Goal: Task Accomplishment & Management: Manage account settings

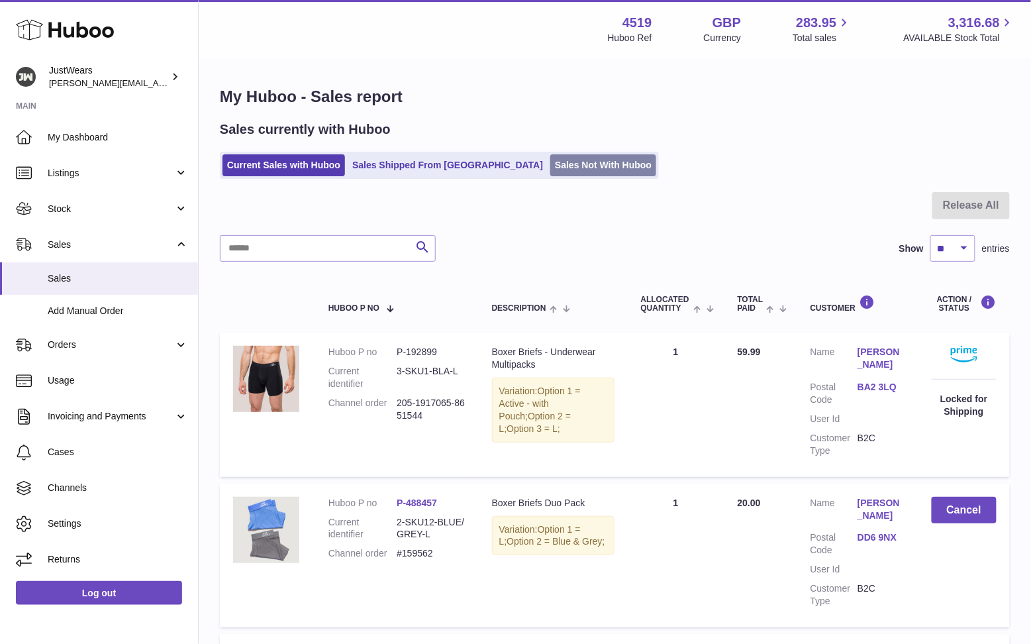
click at [550, 169] on link "Sales Not With Huboo" at bounding box center [603, 165] width 106 height 22
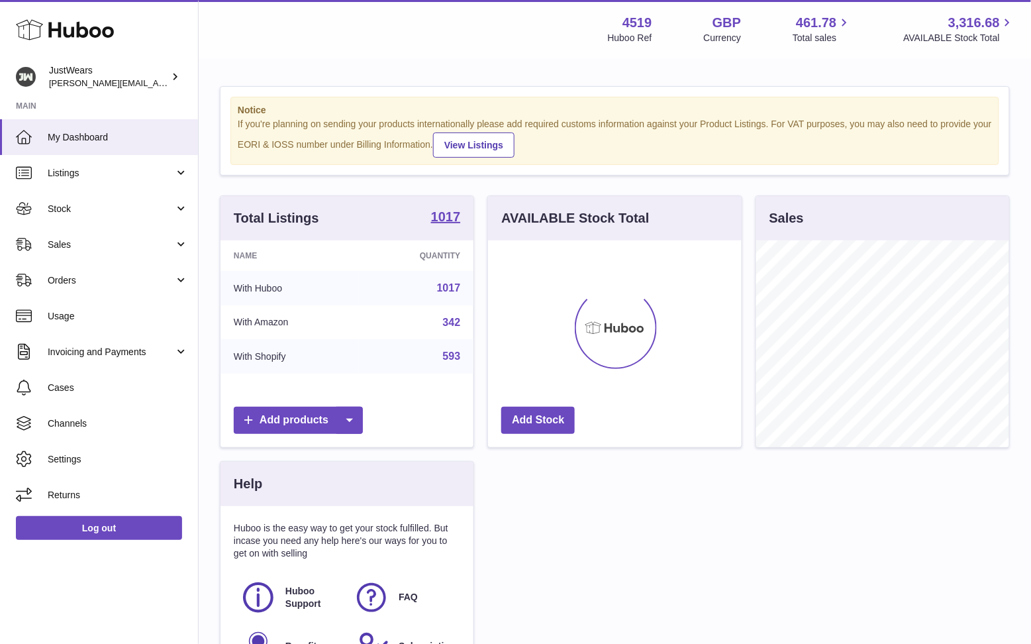
scroll to position [206, 253]
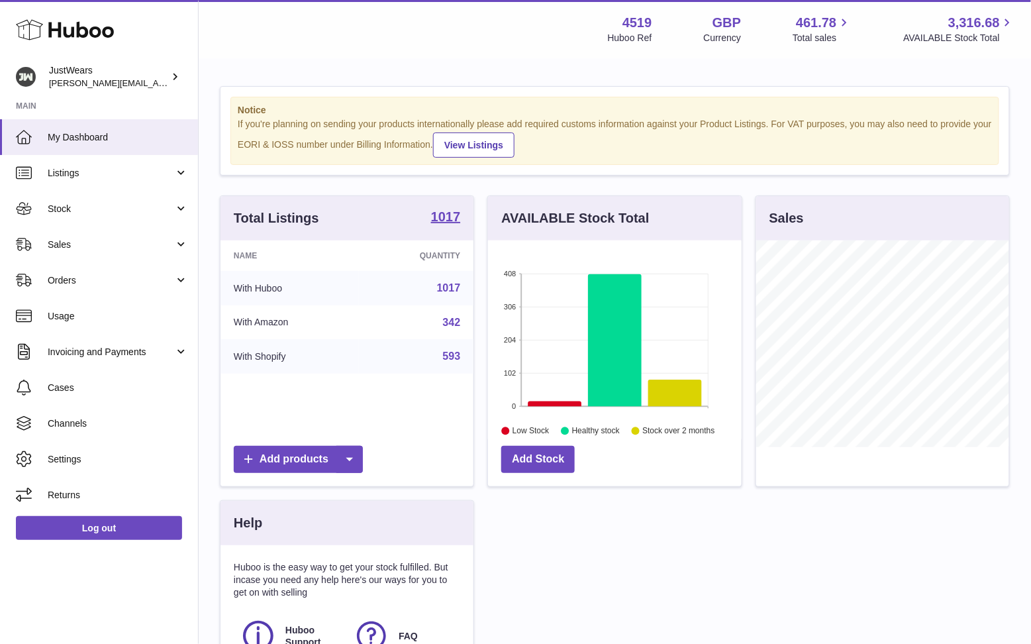
click at [116, 238] on span "Sales" at bounding box center [111, 244] width 126 height 13
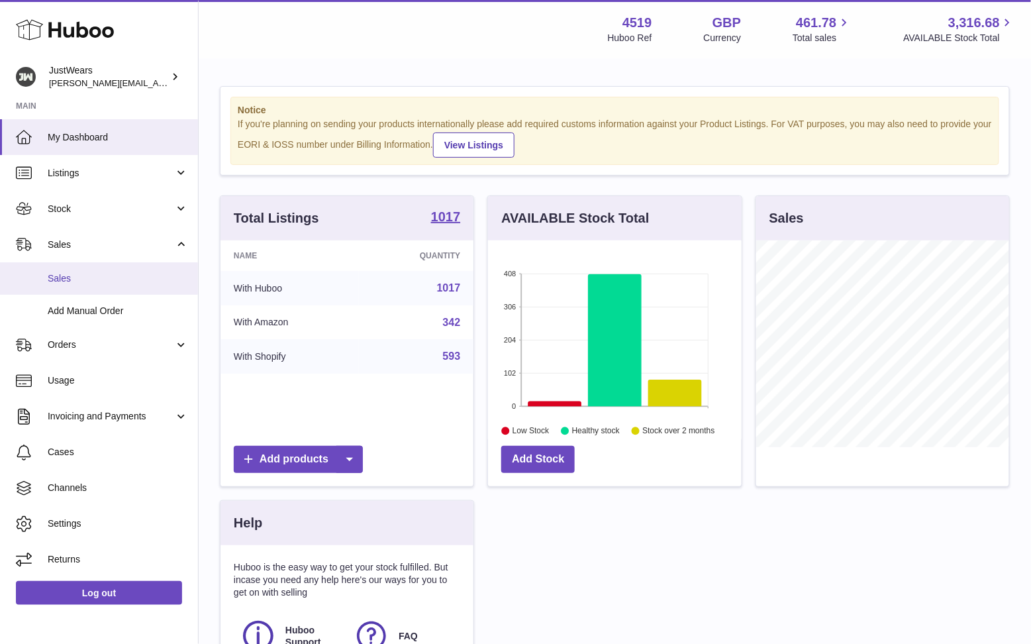
click at [129, 268] on link "Sales" at bounding box center [99, 278] width 198 height 32
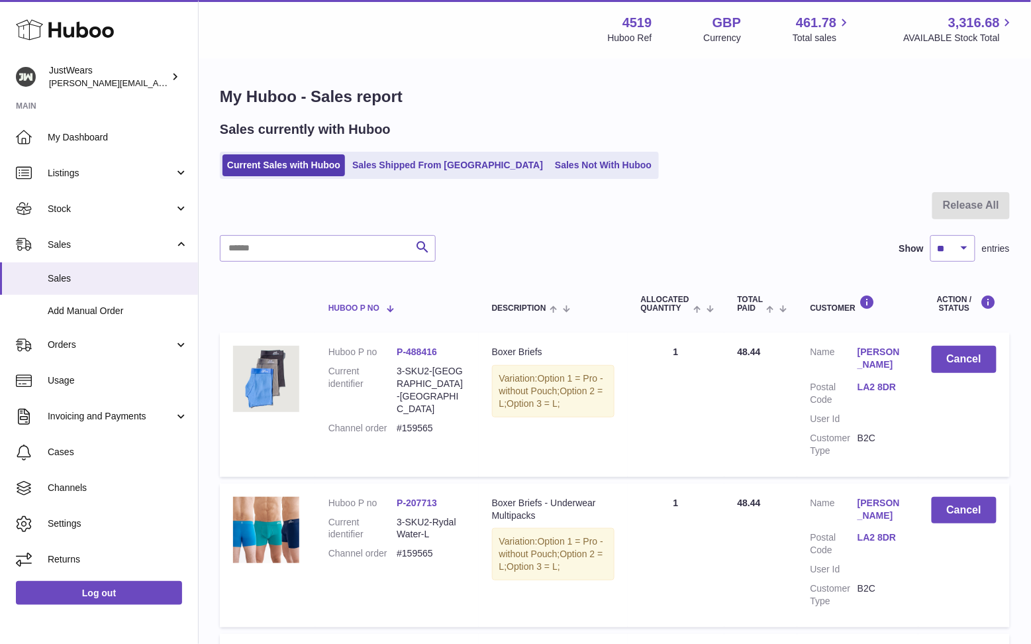
scroll to position [1326, 0]
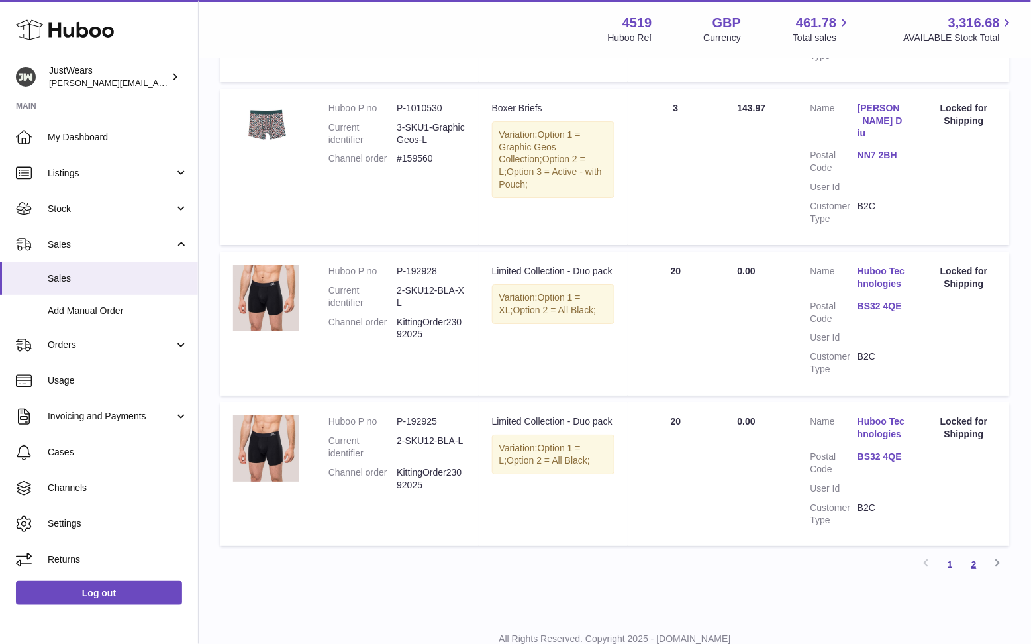
click at [977, 552] on link "2" at bounding box center [974, 564] width 24 height 24
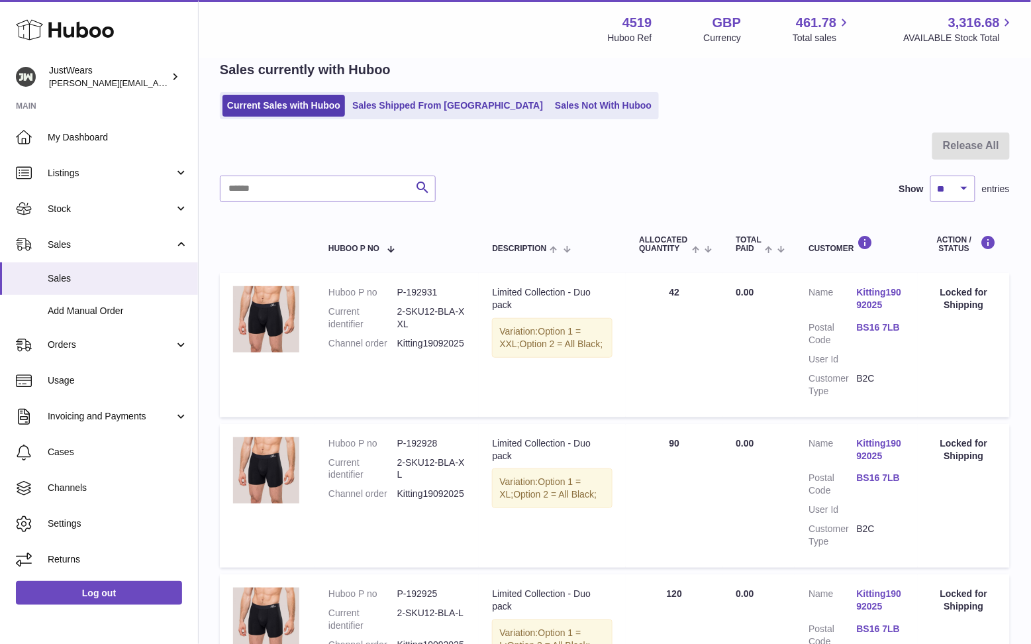
scroll to position [725, 0]
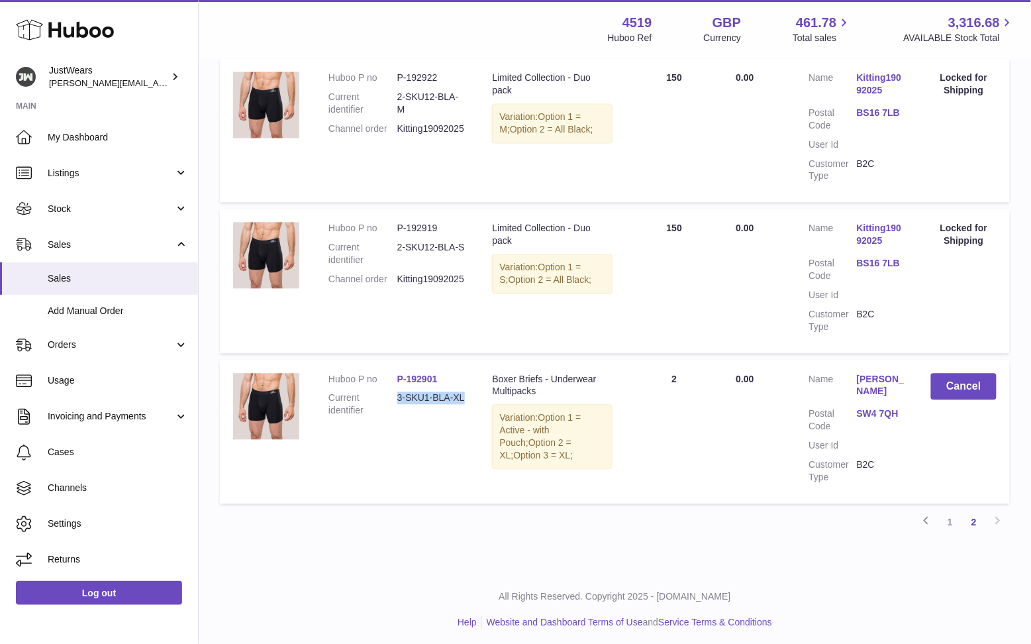
drag, startPoint x: 470, startPoint y: 392, endPoint x: 396, endPoint y: 391, distance: 73.5
click at [396, 391] on td "Huboo P no P-192901 Current identifier 3-SKU1-BLA-XL" at bounding box center [397, 432] width 164 height 144
copy dd "3-SKU1-BLA-XL"
click at [64, 209] on span "Stock" at bounding box center [111, 209] width 126 height 13
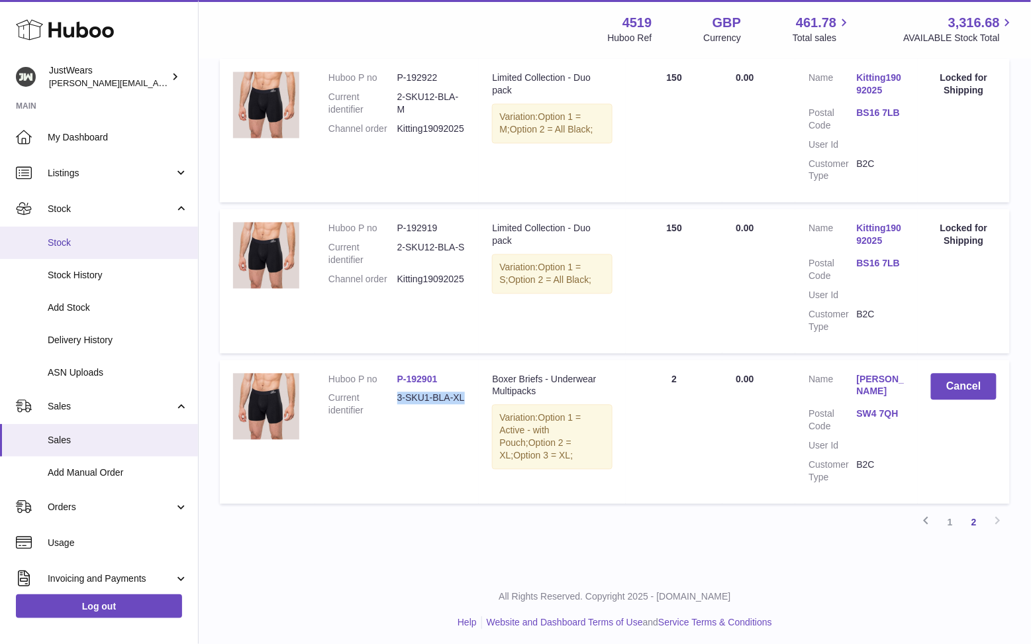
click at [122, 242] on span "Stock" at bounding box center [118, 242] width 140 height 13
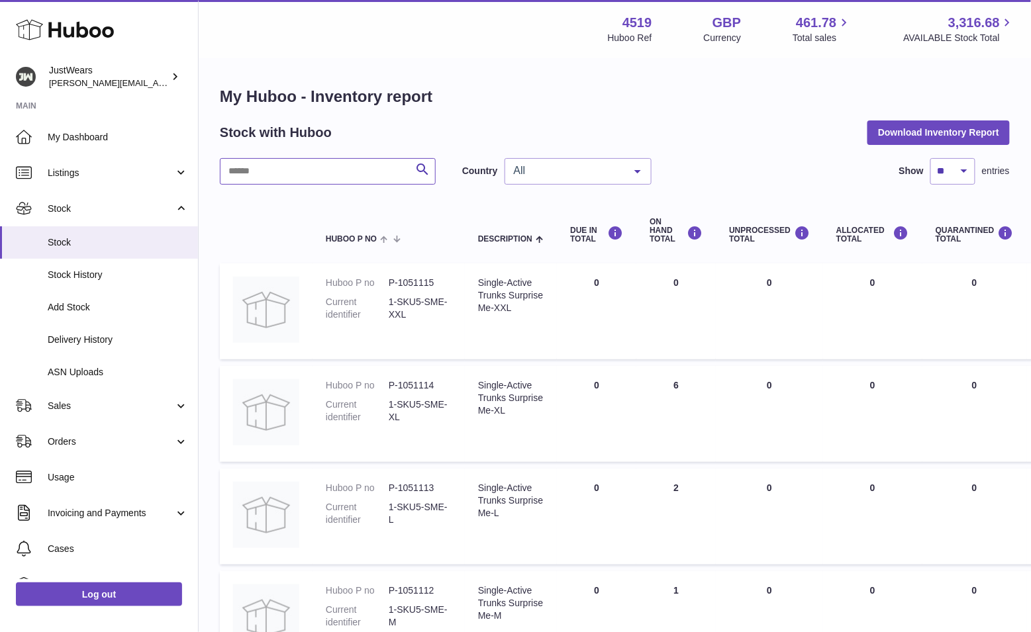
click at [334, 179] on input "text" at bounding box center [328, 171] width 216 height 26
paste input "**********"
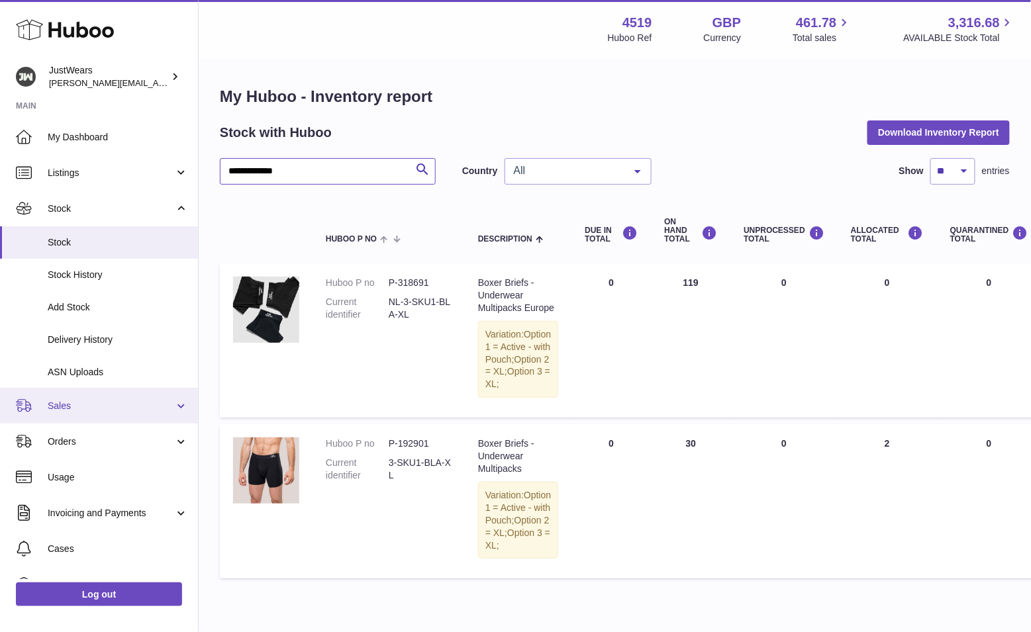
type input "**********"
click at [111, 408] on span "Sales" at bounding box center [111, 406] width 126 height 13
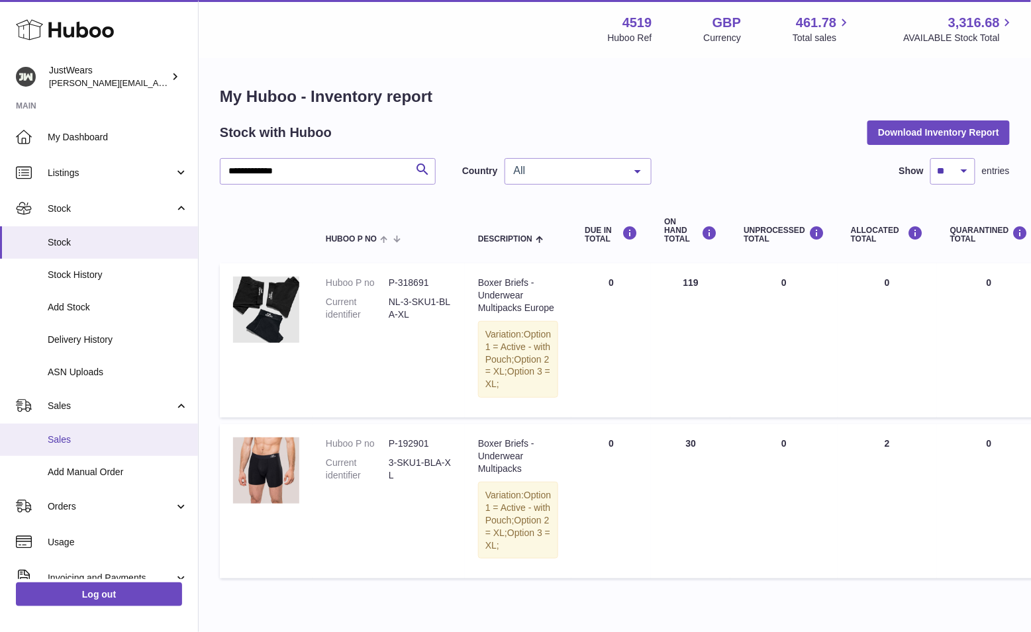
click at [117, 442] on span "Sales" at bounding box center [118, 440] width 140 height 13
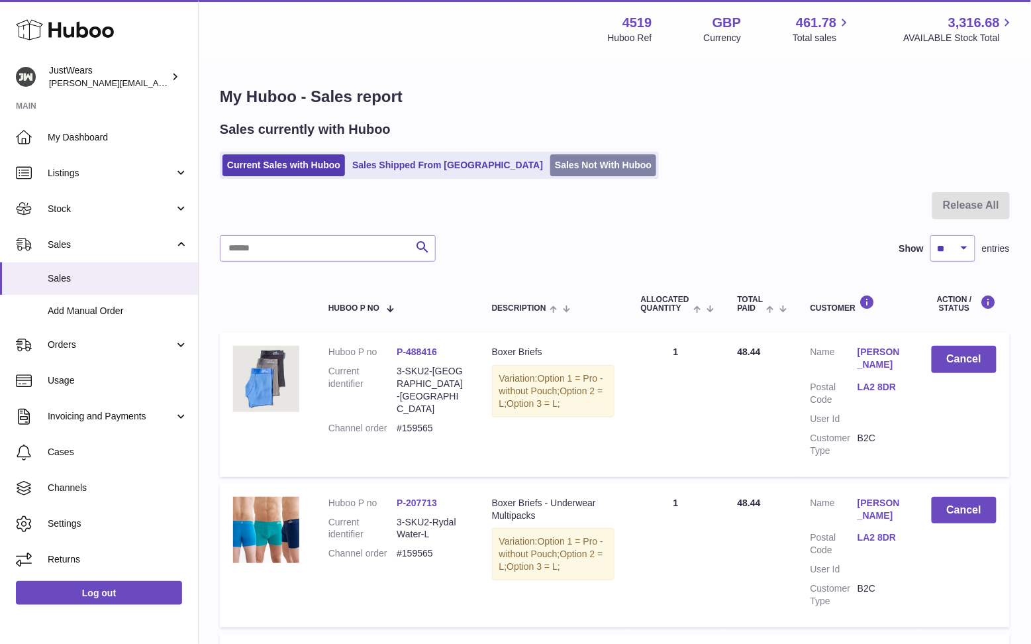
click at [558, 168] on link "Sales Not With Huboo" at bounding box center [603, 165] width 106 height 22
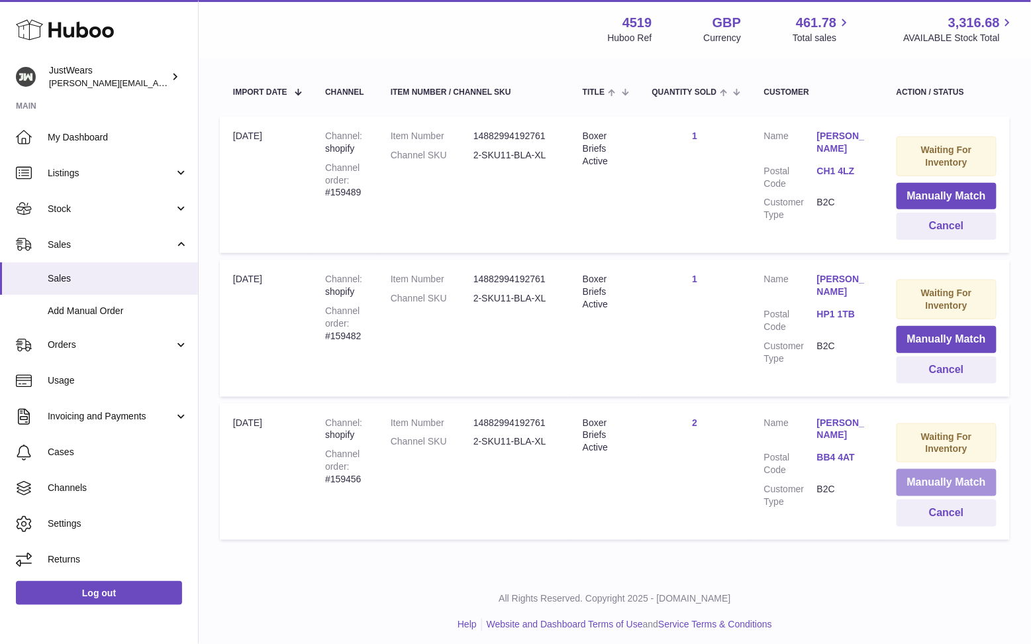
click at [964, 479] on button "Manually Match" at bounding box center [947, 482] width 100 height 27
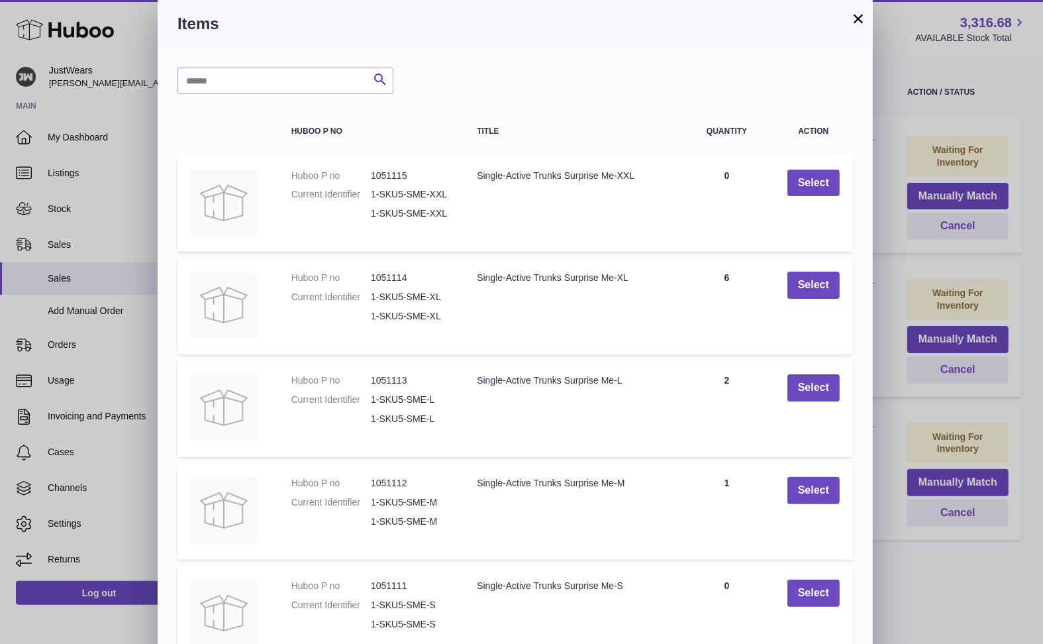
click at [858, 15] on button "×" at bounding box center [858, 19] width 16 height 16
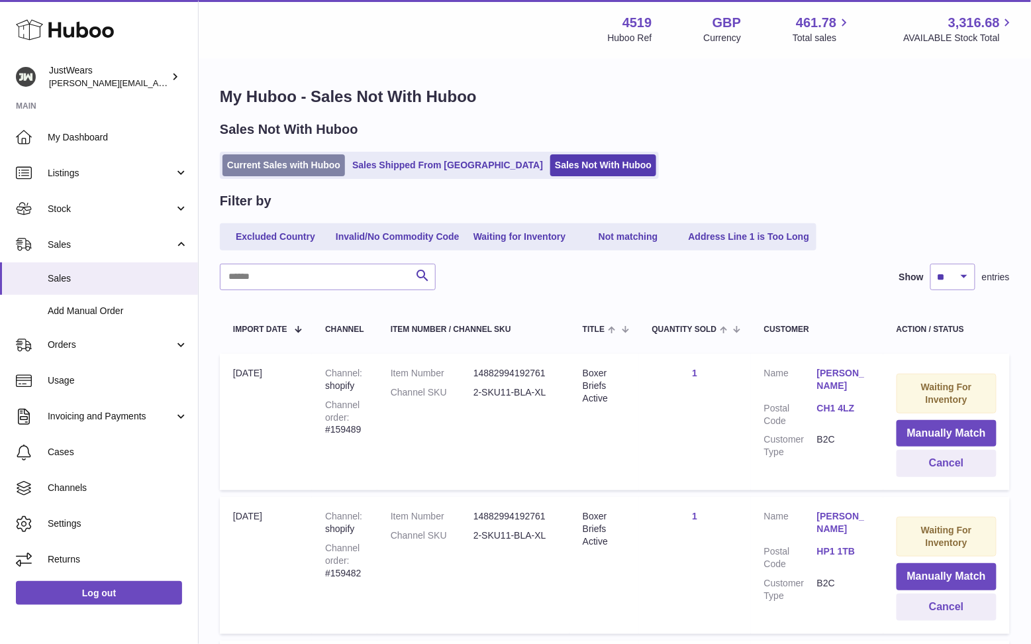
click at [293, 160] on link "Current Sales with Huboo" at bounding box center [284, 165] width 123 height 22
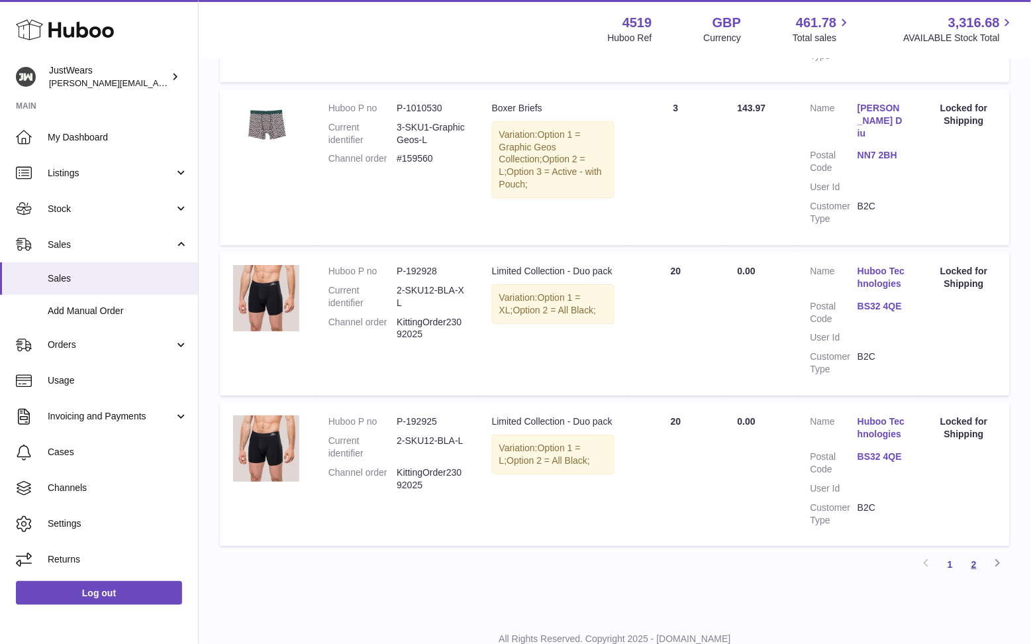
click at [981, 552] on link "2" at bounding box center [974, 564] width 24 height 24
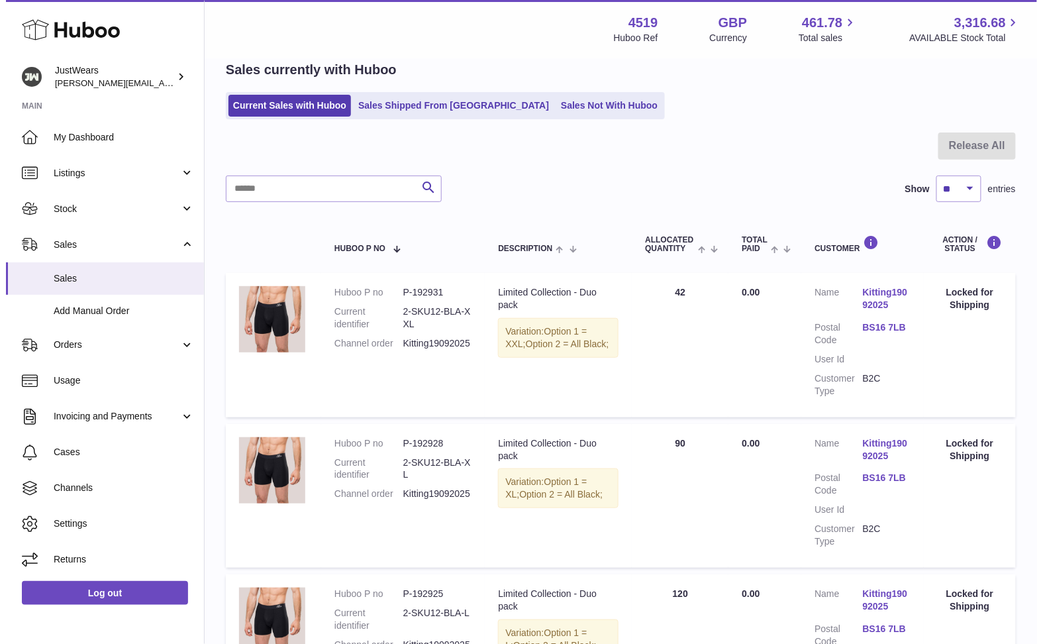
scroll to position [725, 0]
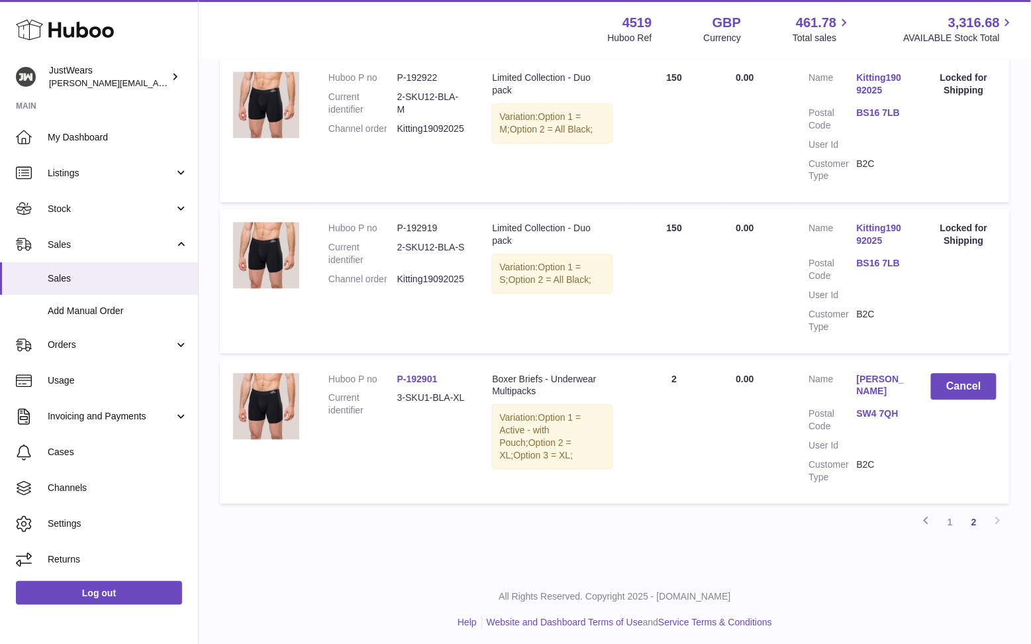
click at [879, 408] on link "SW4 7QH" at bounding box center [881, 414] width 48 height 13
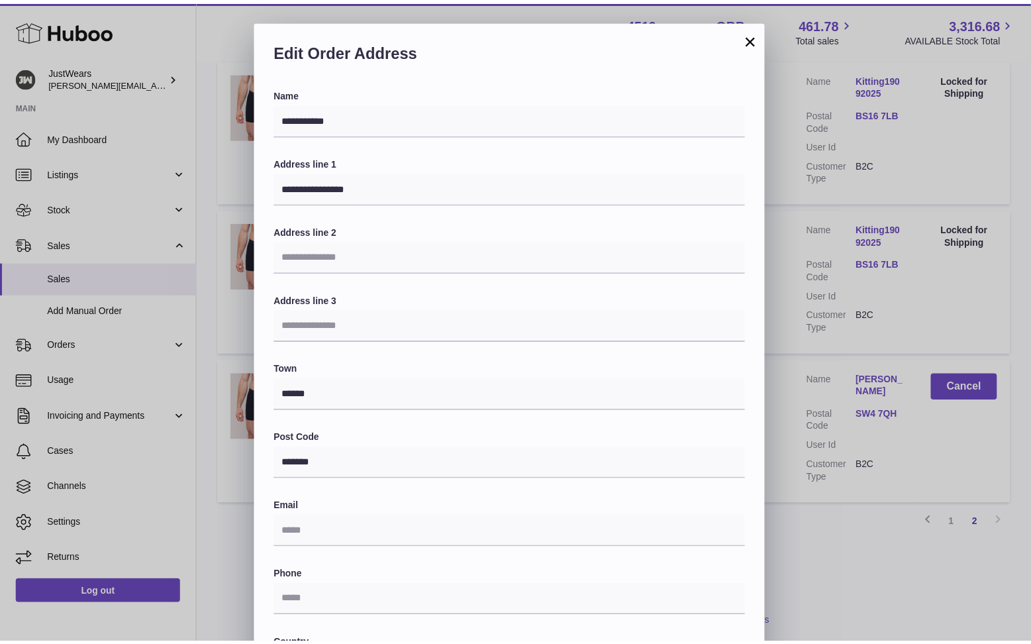
scroll to position [190, 0]
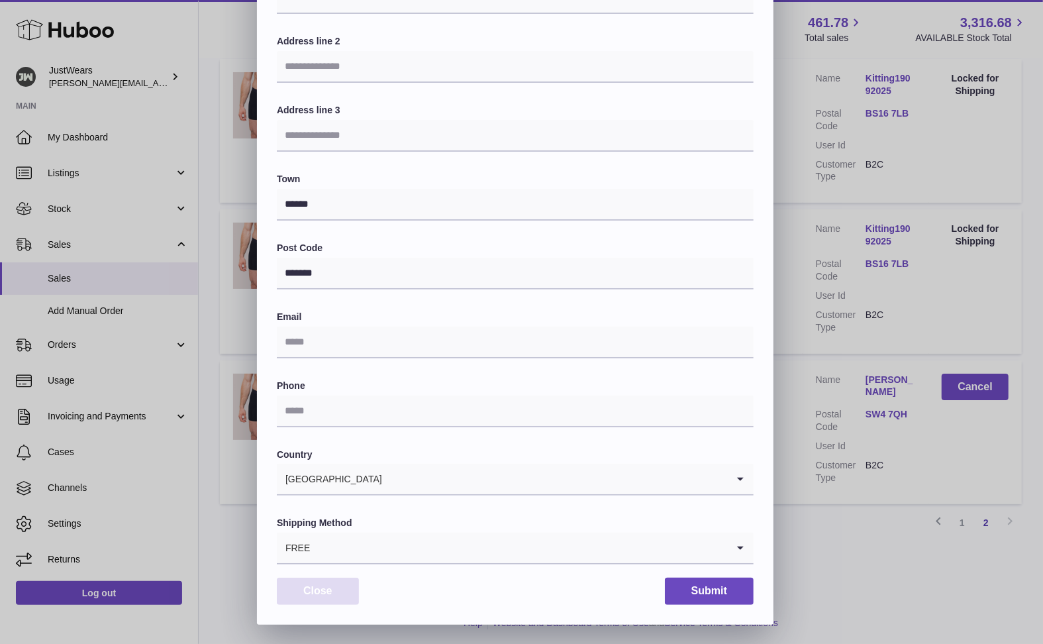
click at [334, 589] on button "Close" at bounding box center [318, 590] width 82 height 27
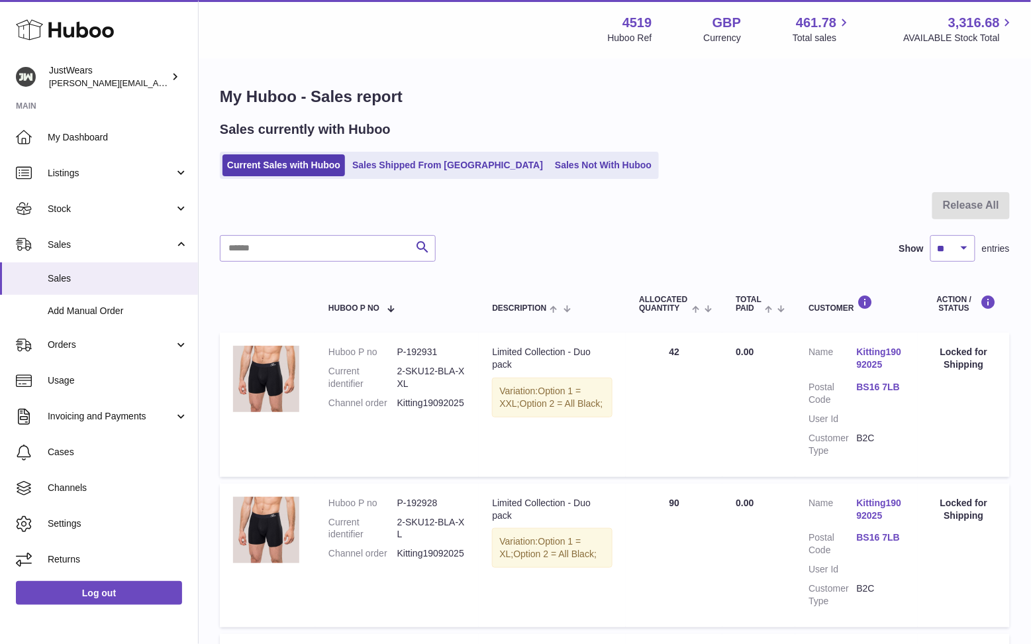
scroll to position [725, 0]
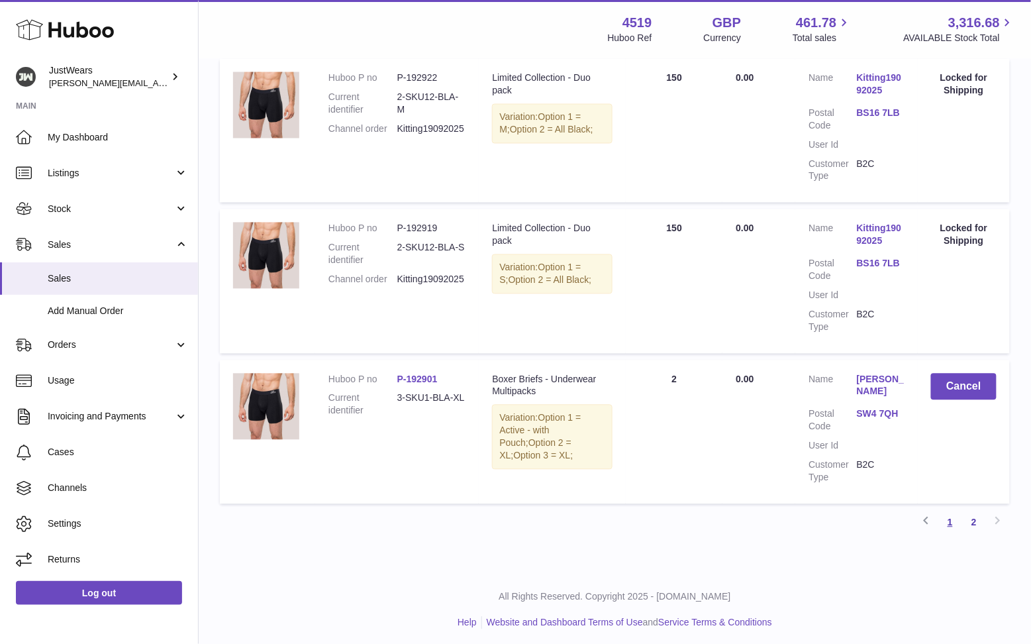
click at [953, 523] on link "1" at bounding box center [950, 523] width 24 height 24
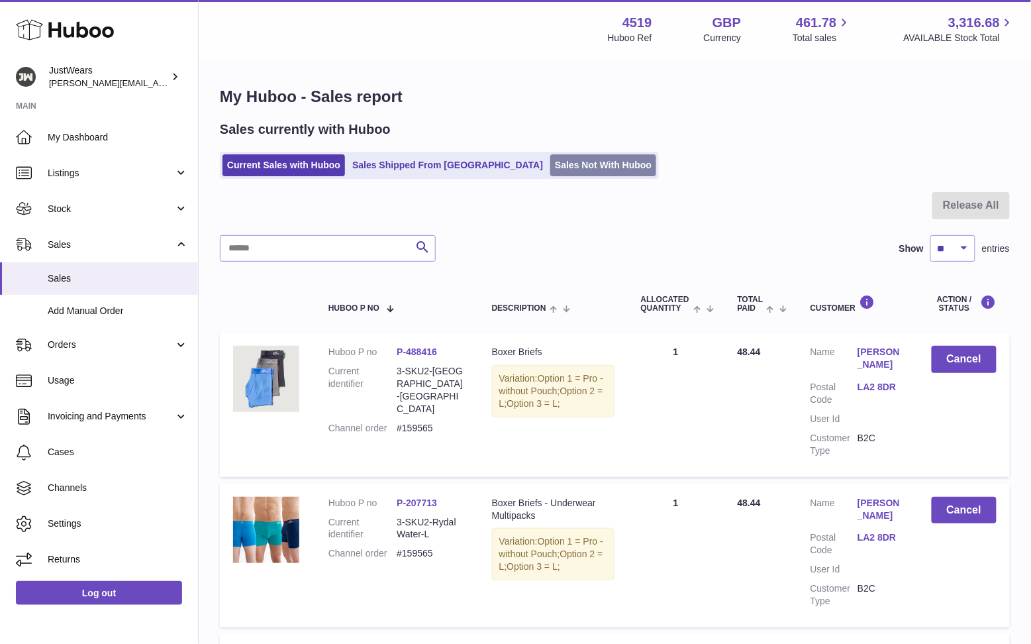
click at [550, 155] on link "Sales Not With Huboo" at bounding box center [603, 165] width 106 height 22
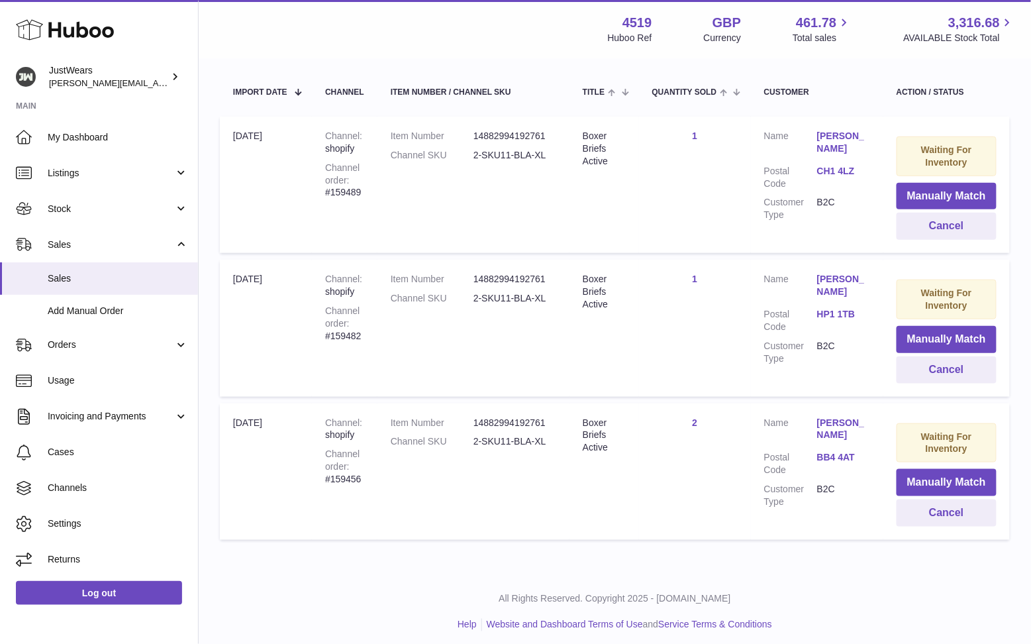
click at [826, 452] on link "BB4 4AT" at bounding box center [843, 457] width 53 height 13
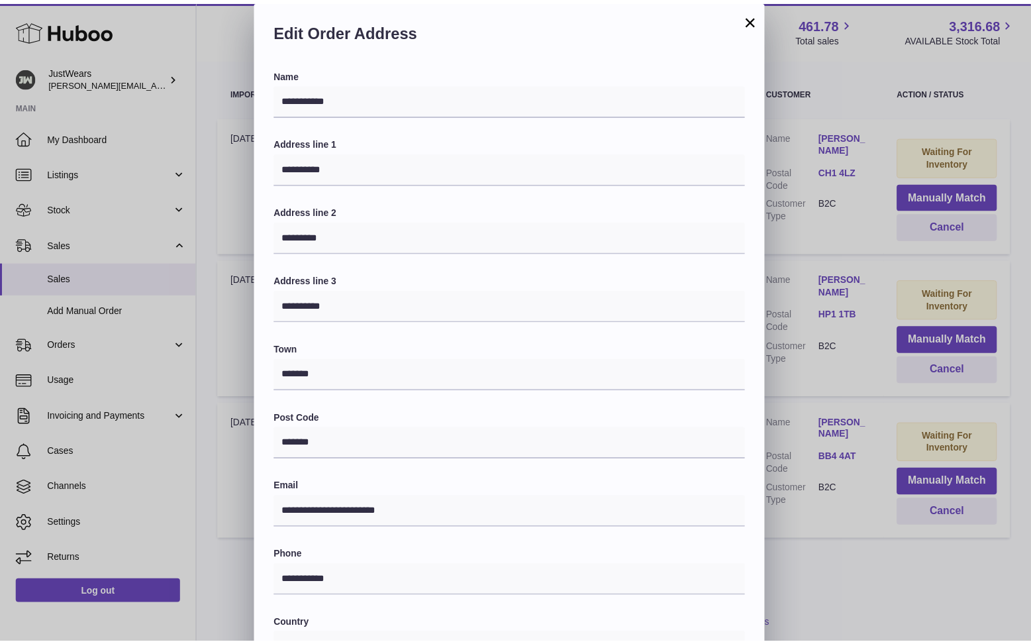
scroll to position [151, 0]
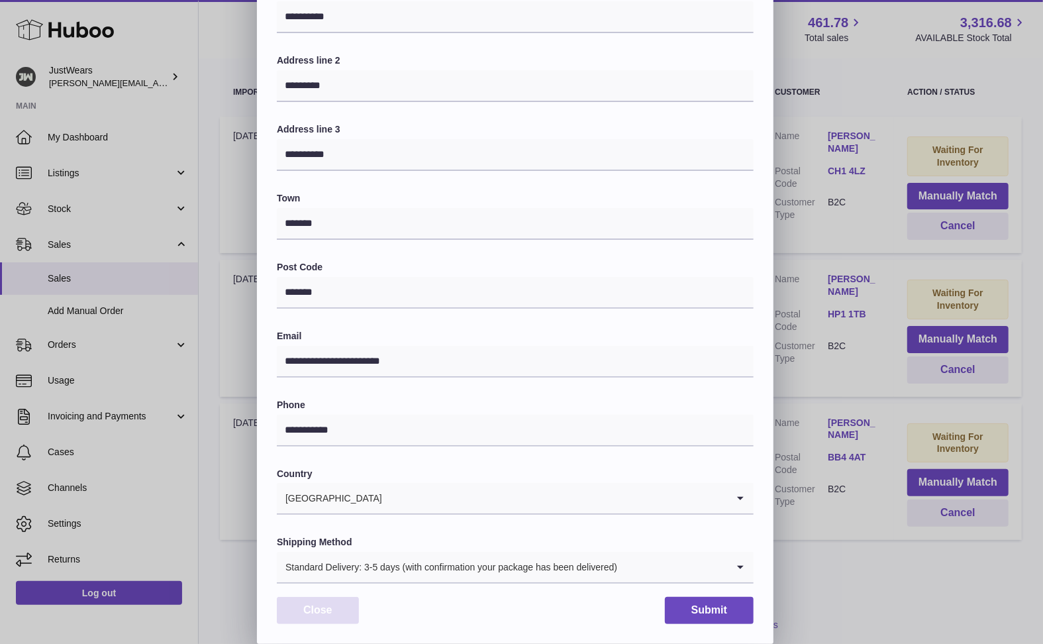
click at [315, 613] on button "Close" at bounding box center [318, 610] width 82 height 27
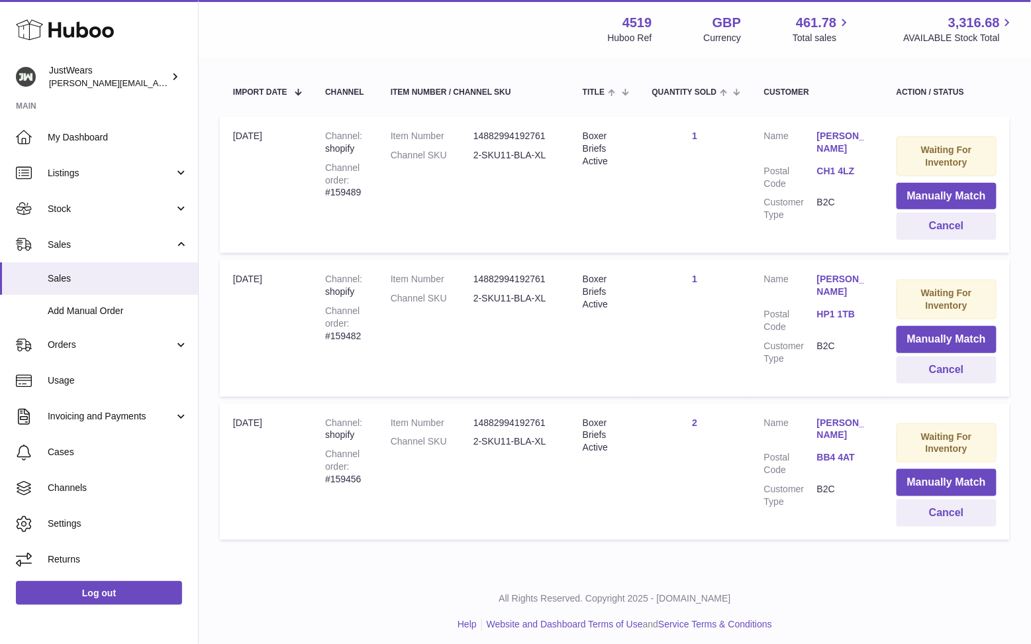
scroll to position [144, 0]
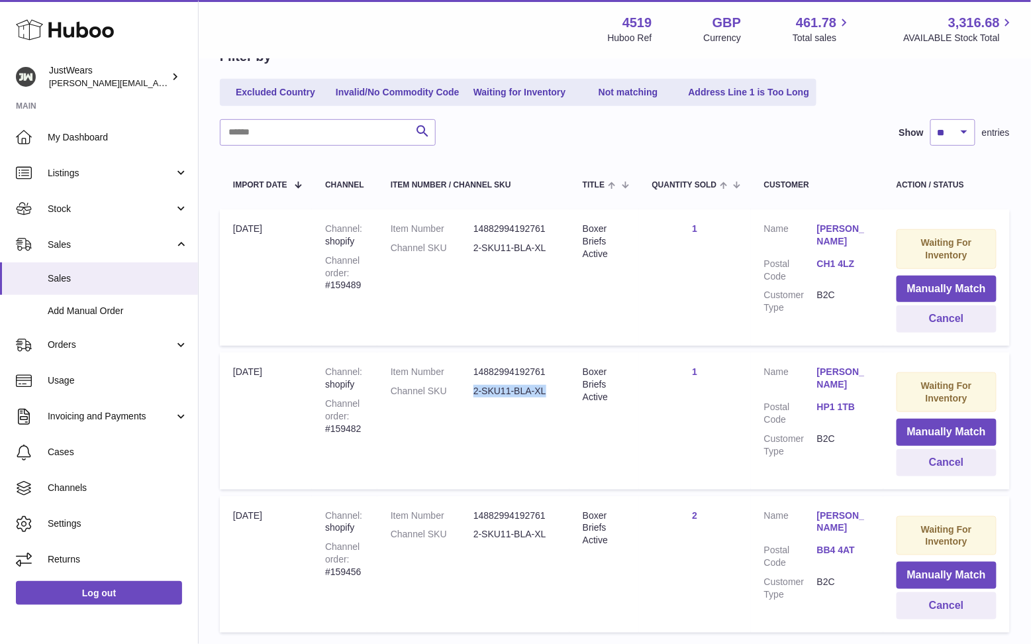
drag, startPoint x: 548, startPoint y: 385, endPoint x: 468, endPoint y: 382, distance: 80.2
click at [468, 382] on dl "Item Number 14882994192761 Channel SKU 2-SKU11-BLA-XL" at bounding box center [474, 385] width 166 height 38
click at [566, 404] on td "Item Number 14882994192761 Channel SKU 2-SKU11-BLA-XL" at bounding box center [473, 420] width 192 height 136
click at [940, 426] on button "Manually Match" at bounding box center [947, 432] width 100 height 27
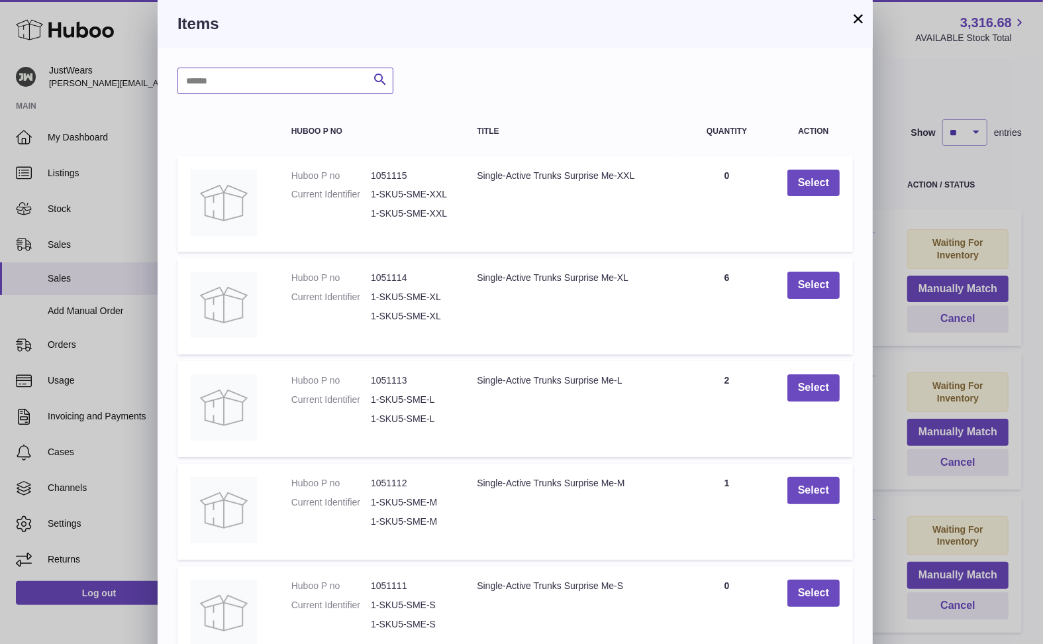
click at [226, 72] on input "text" at bounding box center [285, 81] width 216 height 26
paste input "**********"
type input "**********"
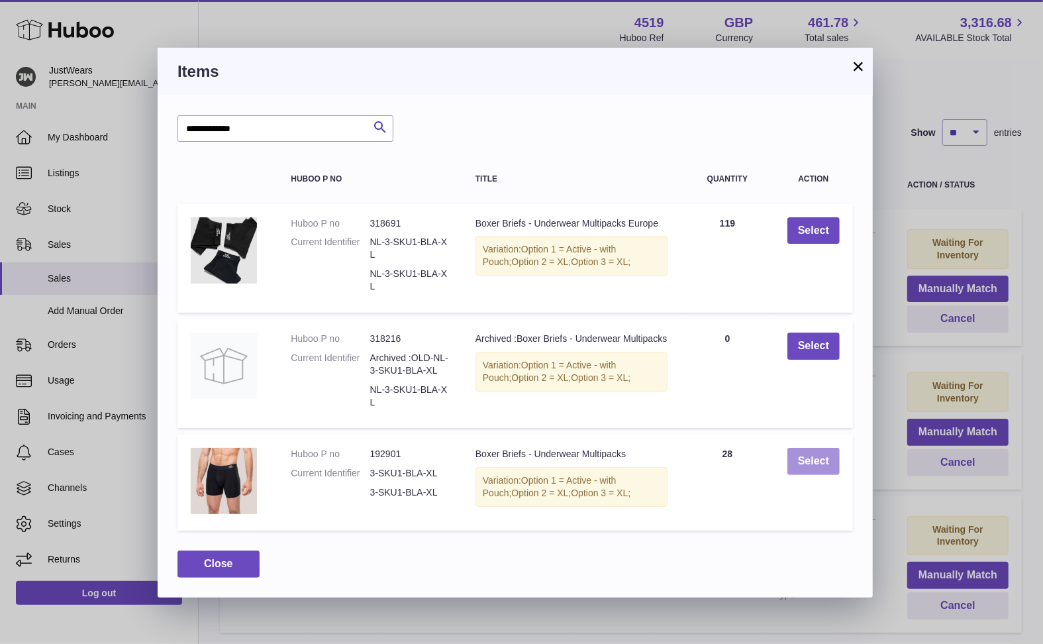
click at [813, 458] on button "Select" at bounding box center [813, 461] width 52 height 27
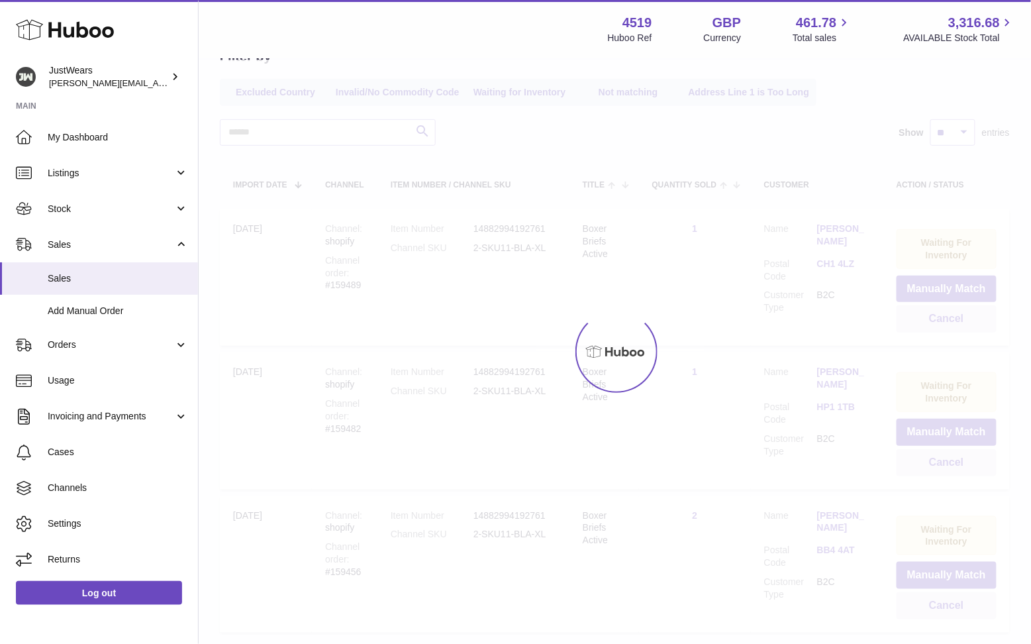
scroll to position [95, 0]
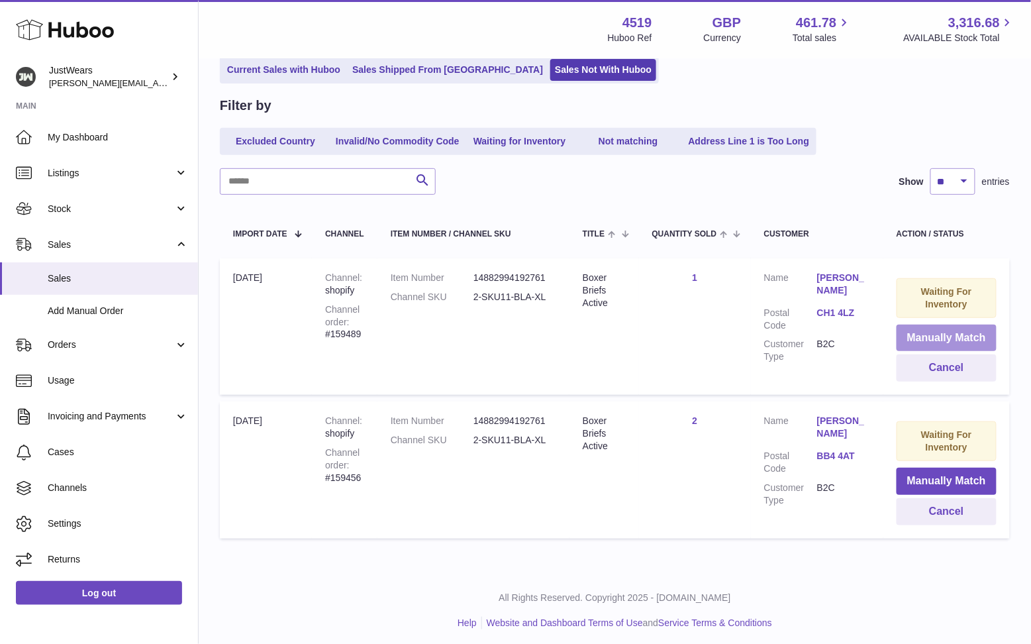
click at [932, 330] on button "Manually Match" at bounding box center [947, 338] width 100 height 27
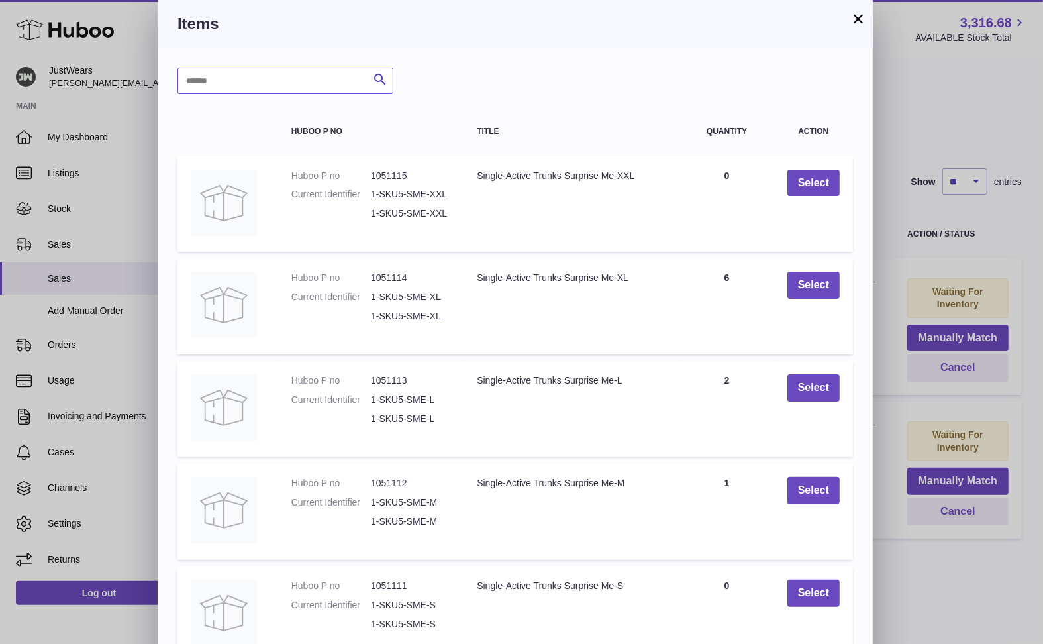
click at [249, 79] on input "text" at bounding box center [285, 81] width 216 height 26
paste input "**********"
type input "**********"
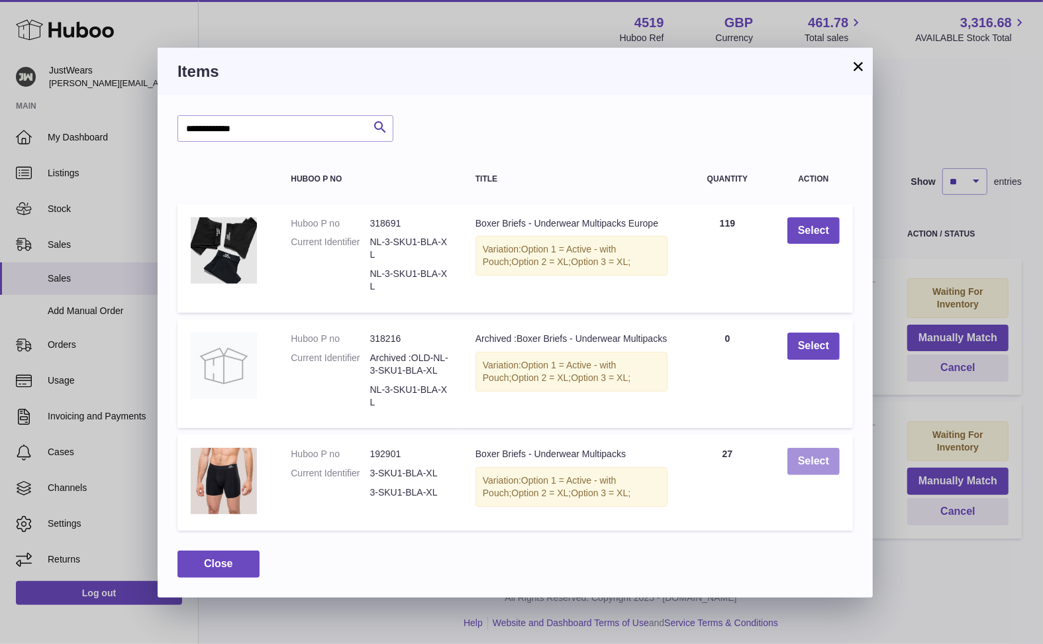
click at [822, 462] on button "Select" at bounding box center [813, 461] width 52 height 27
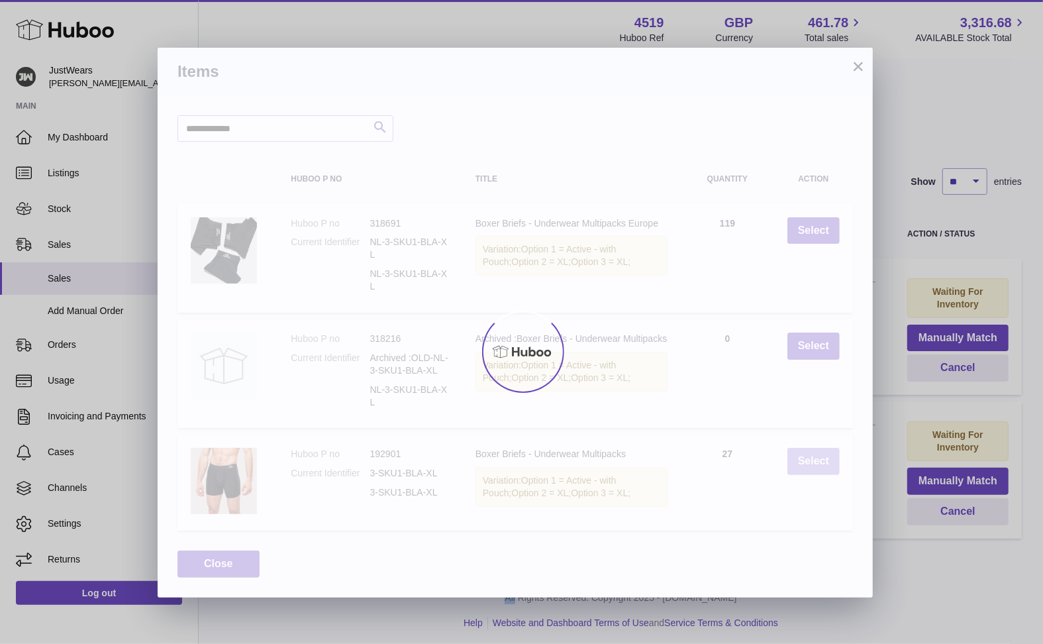
click at [822, 462] on div at bounding box center [521, 352] width 1043 height 584
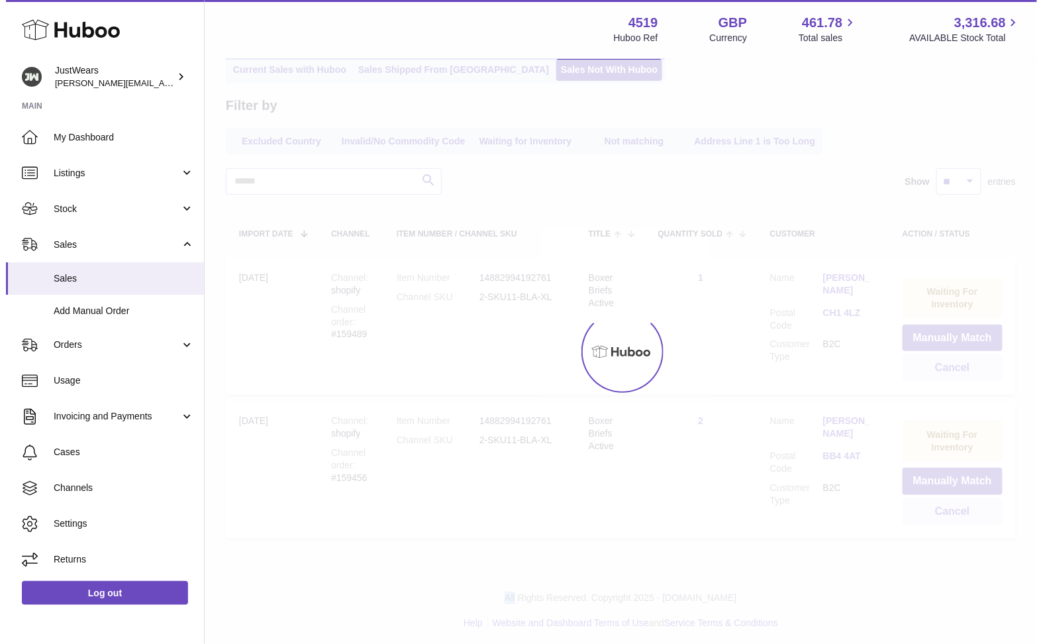
scroll to position [0, 0]
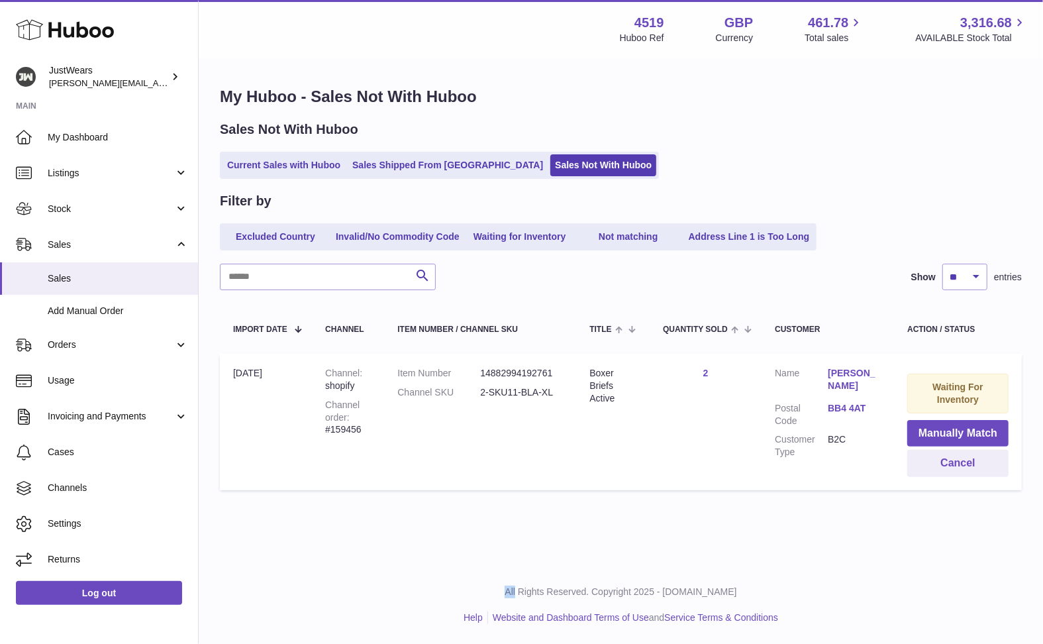
click at [844, 402] on link "BB4 4AT" at bounding box center [854, 408] width 53 height 13
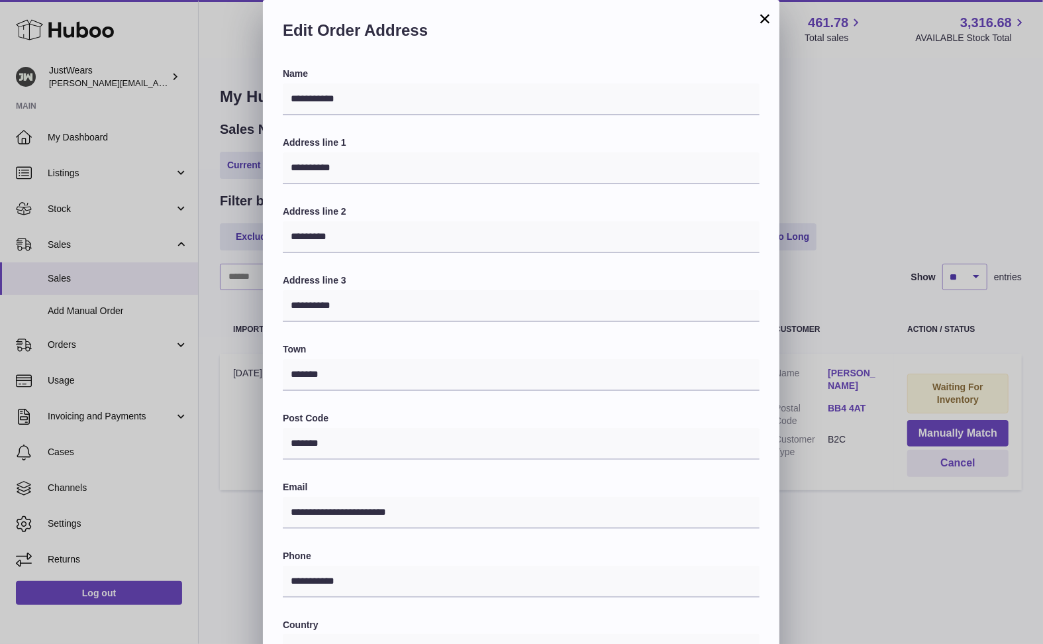
scroll to position [151, 0]
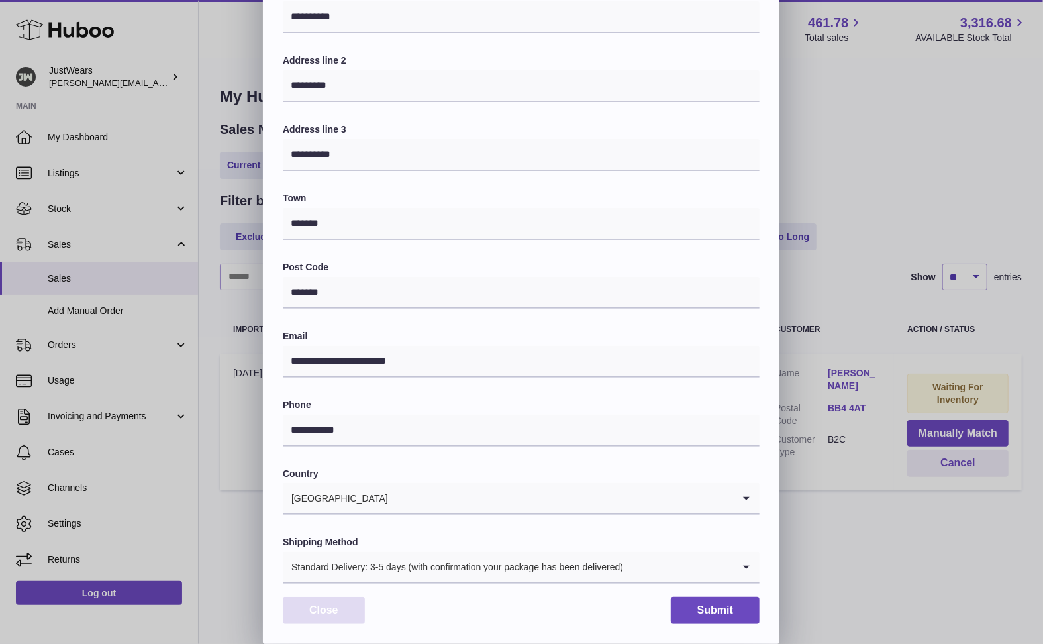
click at [319, 613] on button "Close" at bounding box center [324, 610] width 82 height 27
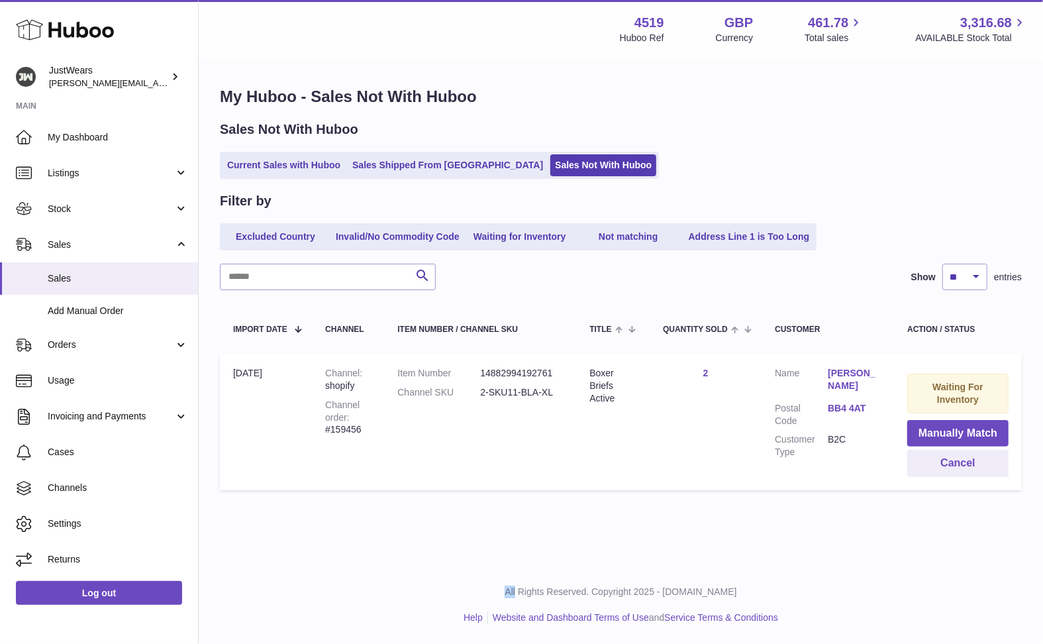
click at [705, 368] on link "2" at bounding box center [705, 373] width 5 height 11
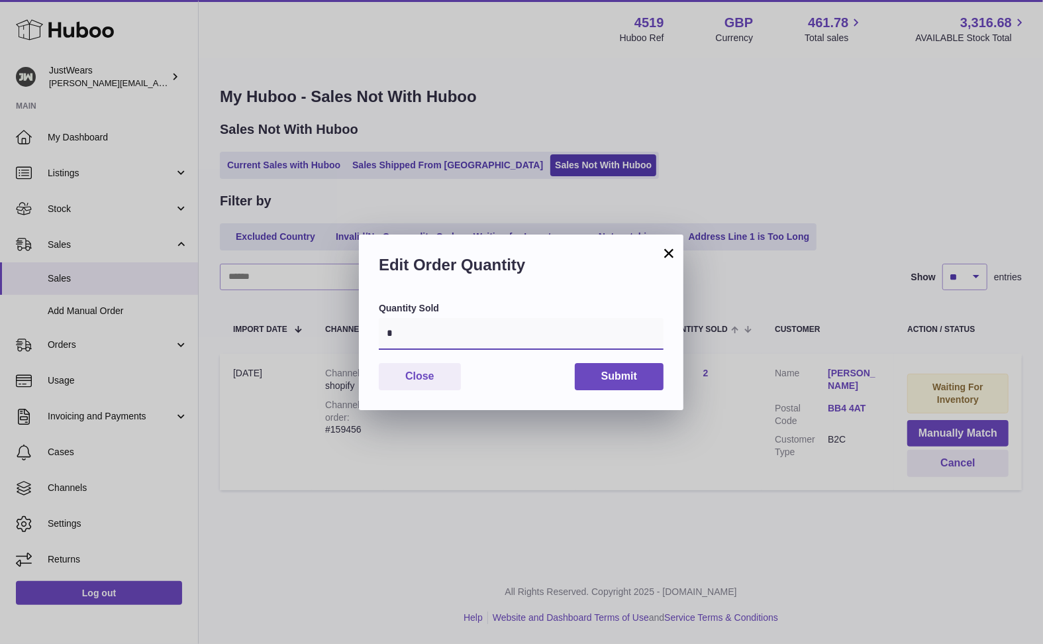
drag, startPoint x: 417, startPoint y: 334, endPoint x: 291, endPoint y: 317, distance: 127.0
click at [293, 317] on div "× Edit Order Quantity Quantity Sold * Close Submit" at bounding box center [521, 322] width 1043 height 644
type input "*"
click at [599, 374] on button "Submit" at bounding box center [619, 376] width 89 height 27
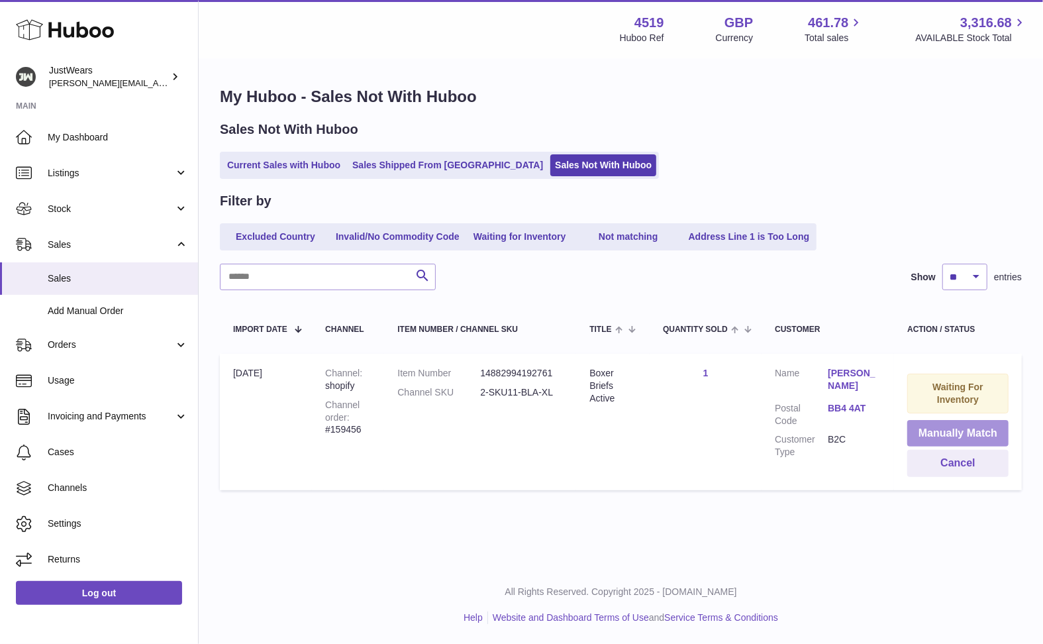
click at [948, 426] on button "Manually Match" at bounding box center [957, 433] width 101 height 27
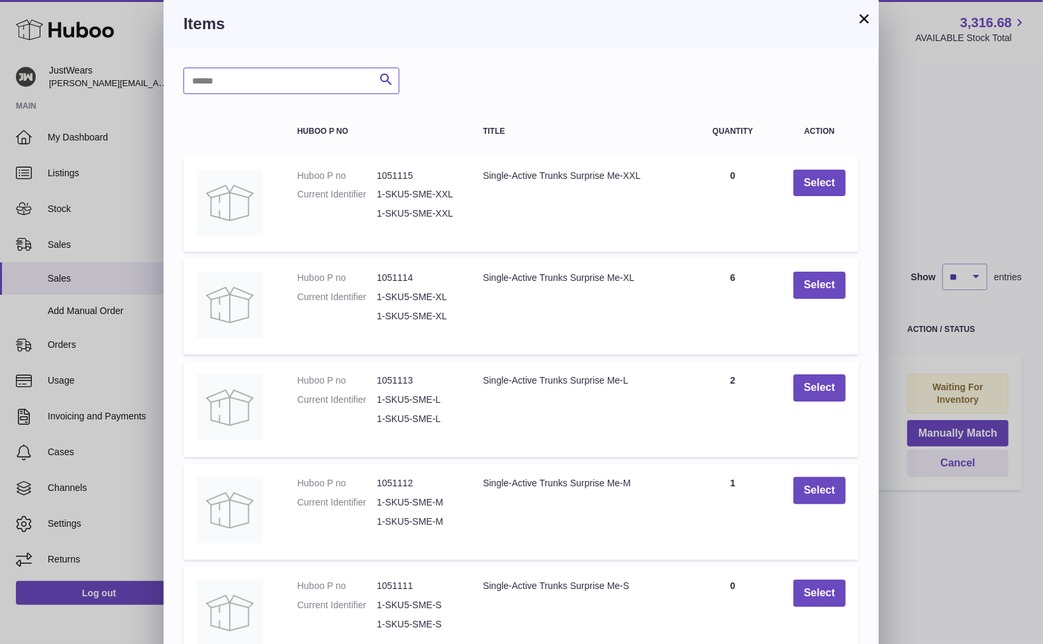
click at [286, 85] on input "text" at bounding box center [291, 81] width 216 height 26
paste input "**********"
type input "**********"
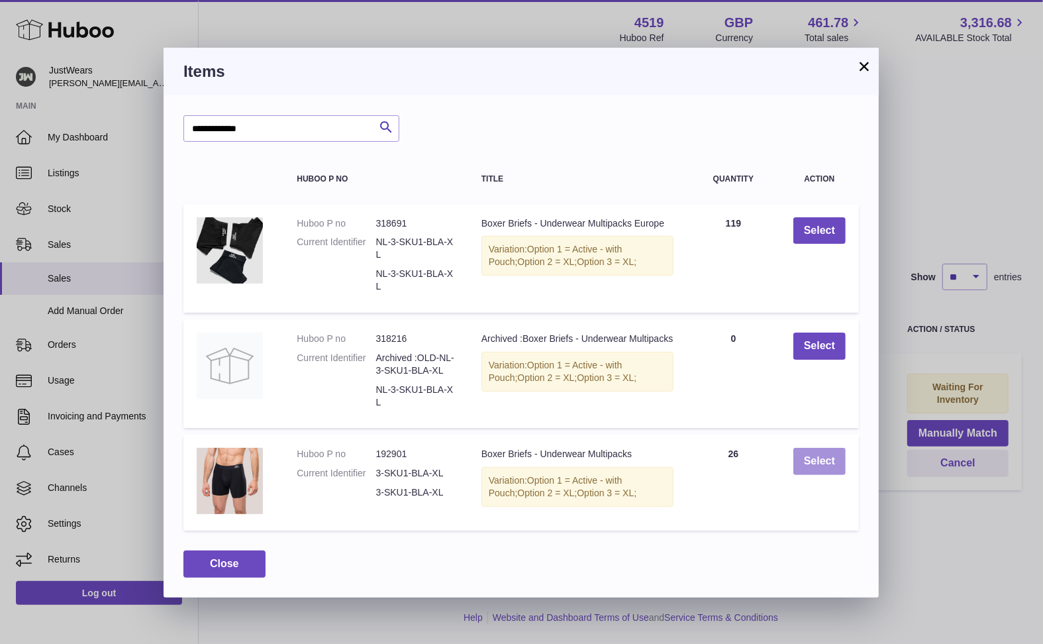
click at [824, 457] on button "Select" at bounding box center [819, 461] width 52 height 27
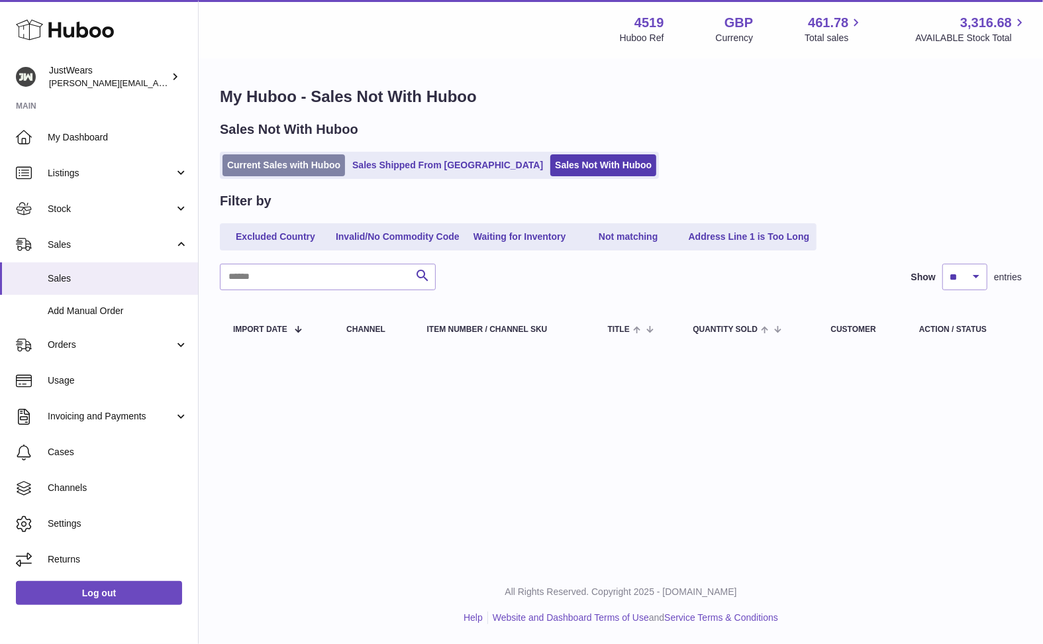
click at [293, 162] on link "Current Sales with Huboo" at bounding box center [284, 165] width 123 height 22
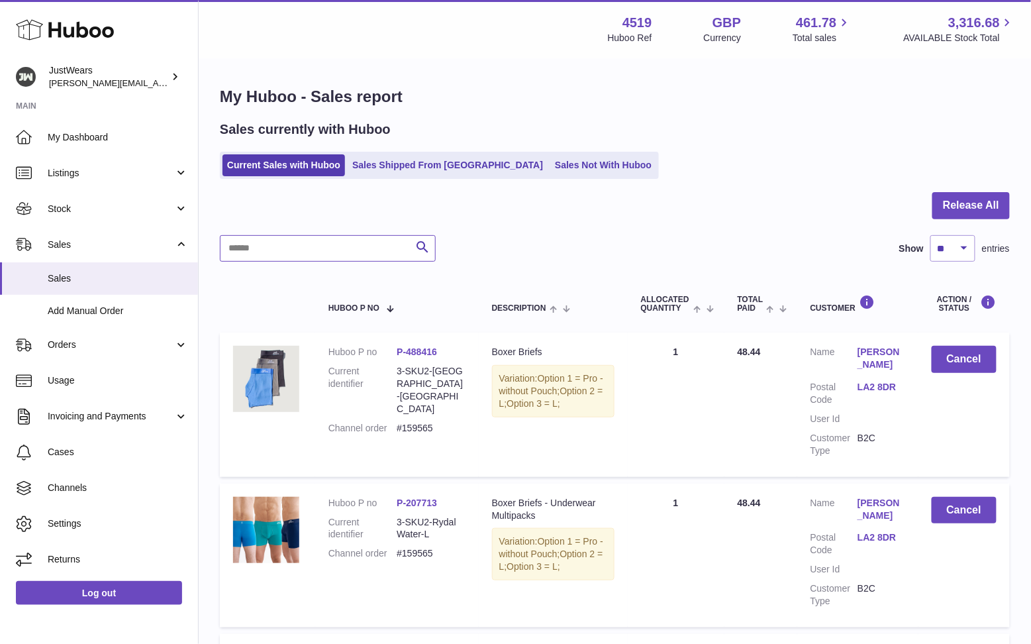
click at [315, 245] on input "text" at bounding box center [328, 248] width 216 height 26
paste input "**********"
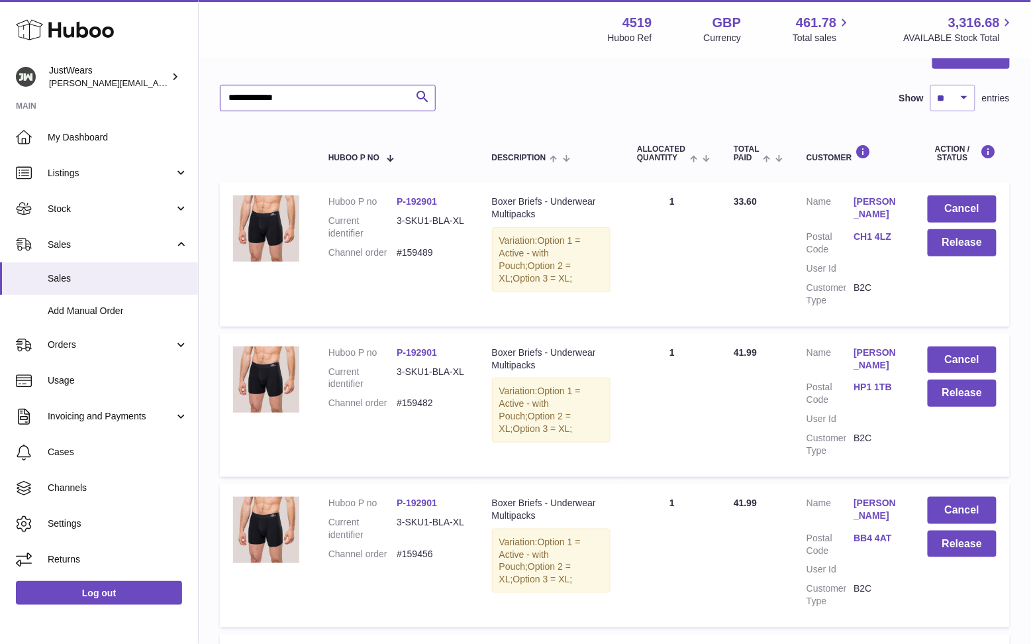
scroll to position [250, 0]
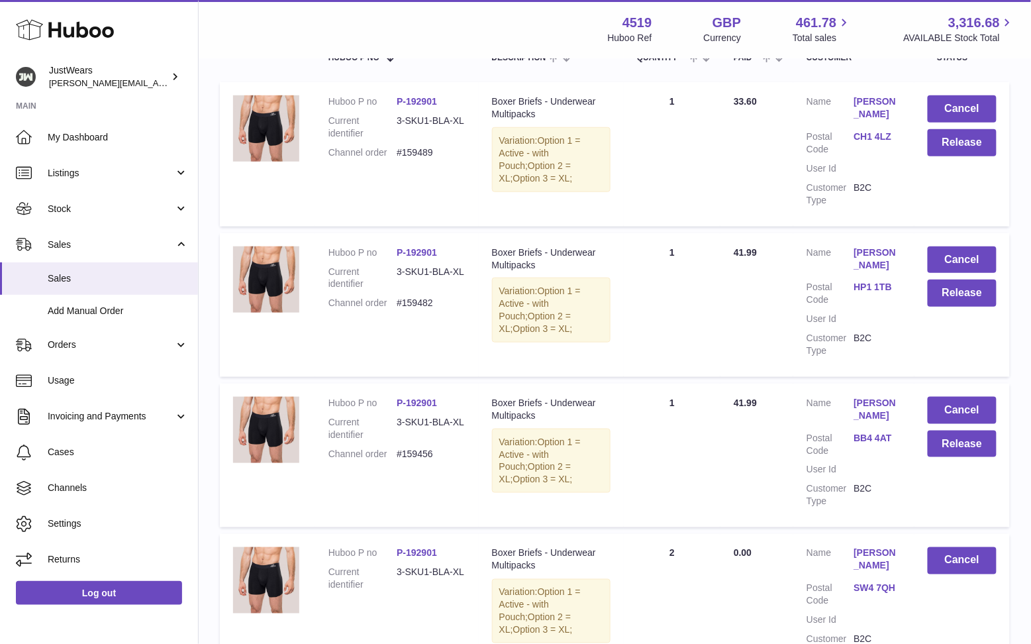
type input "**********"
click at [413, 298] on dd "#159482" at bounding box center [431, 303] width 68 height 13
copy dd "159482"
click at [412, 449] on dd "#159456" at bounding box center [431, 454] width 68 height 13
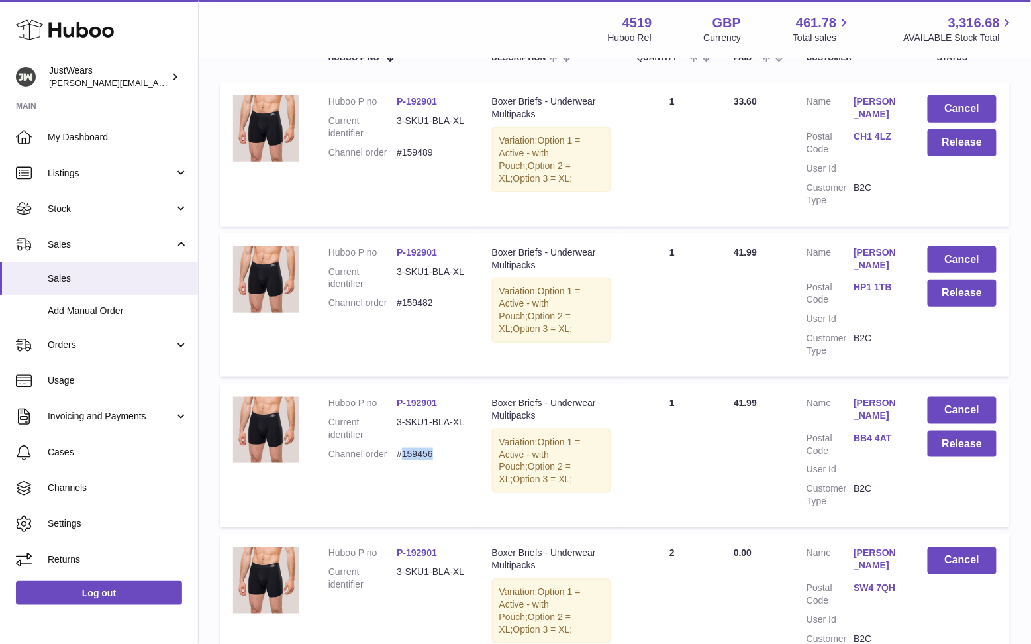
click at [412, 449] on dd "#159456" at bounding box center [431, 454] width 68 height 13
copy dd "159456"
click at [651, 352] on td "Quantity Sold 1" at bounding box center [672, 305] width 97 height 144
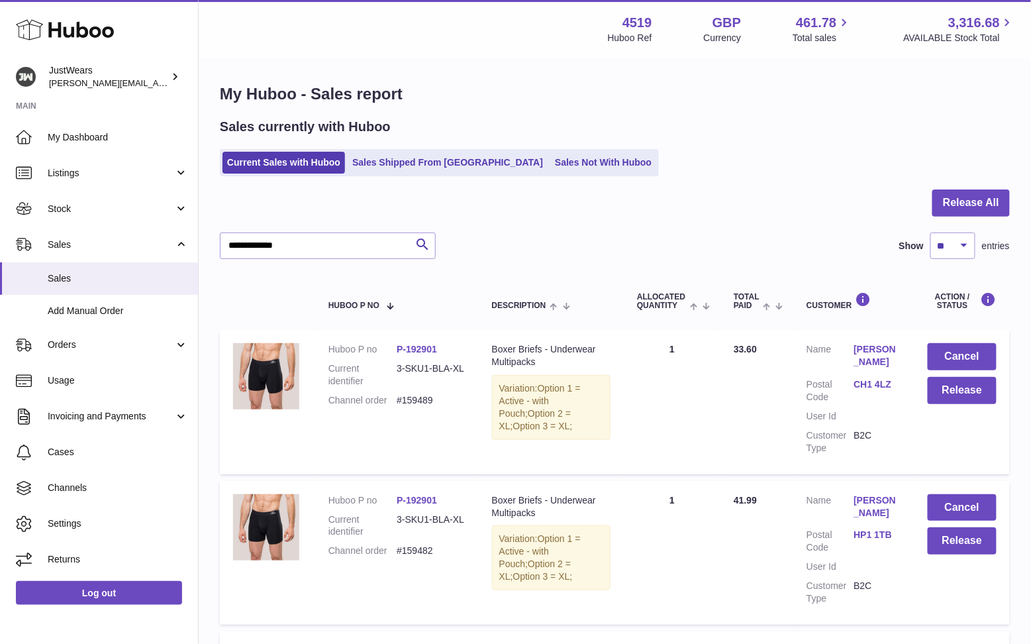
scroll to position [28, 0]
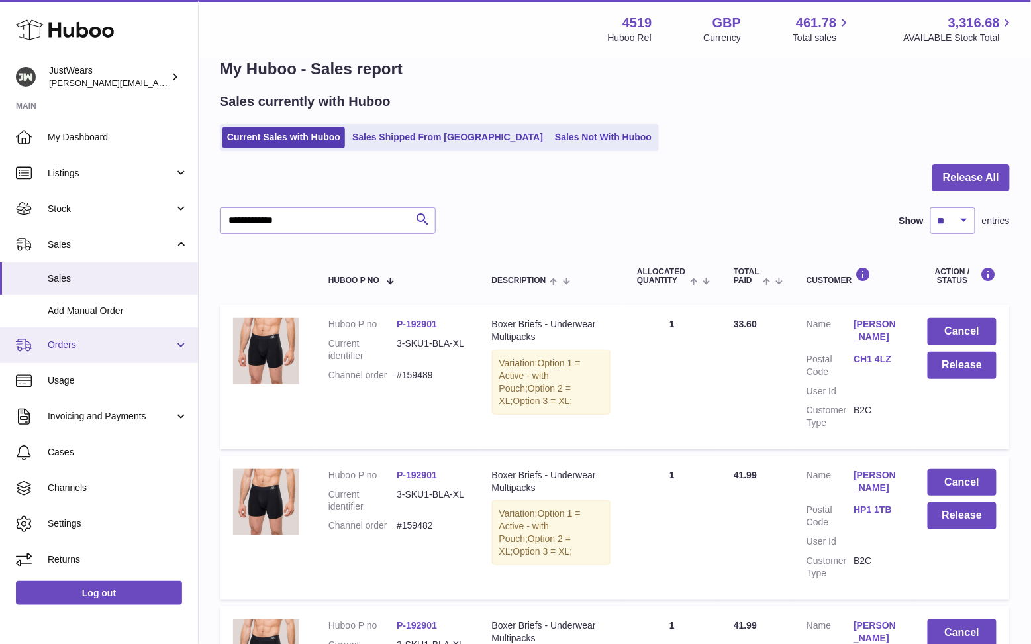
click at [105, 352] on link "Orders" at bounding box center [99, 345] width 198 height 36
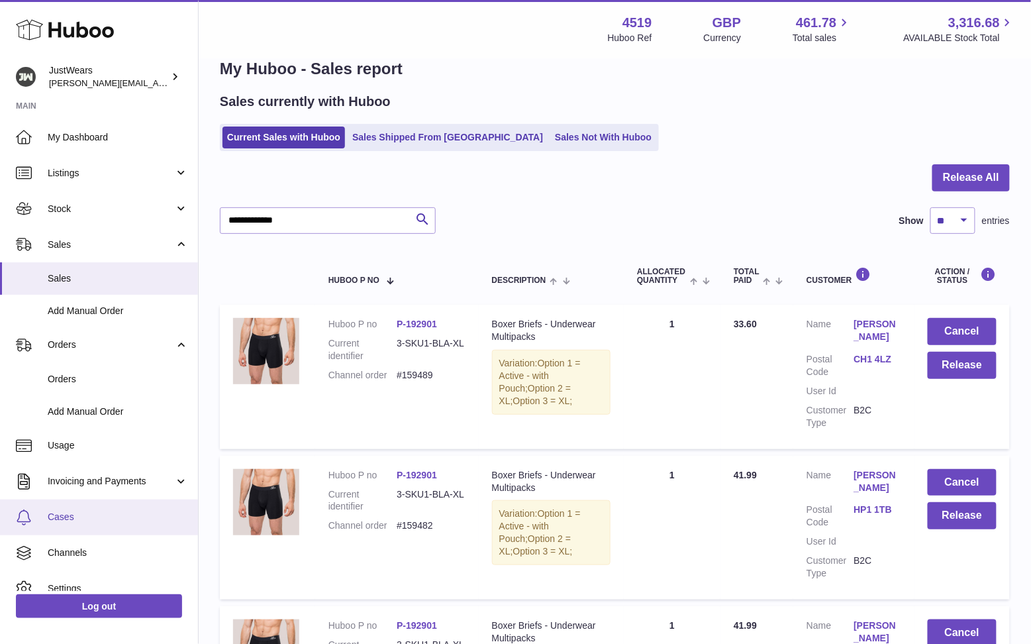
click at [119, 502] on link "Cases" at bounding box center [99, 517] width 198 height 36
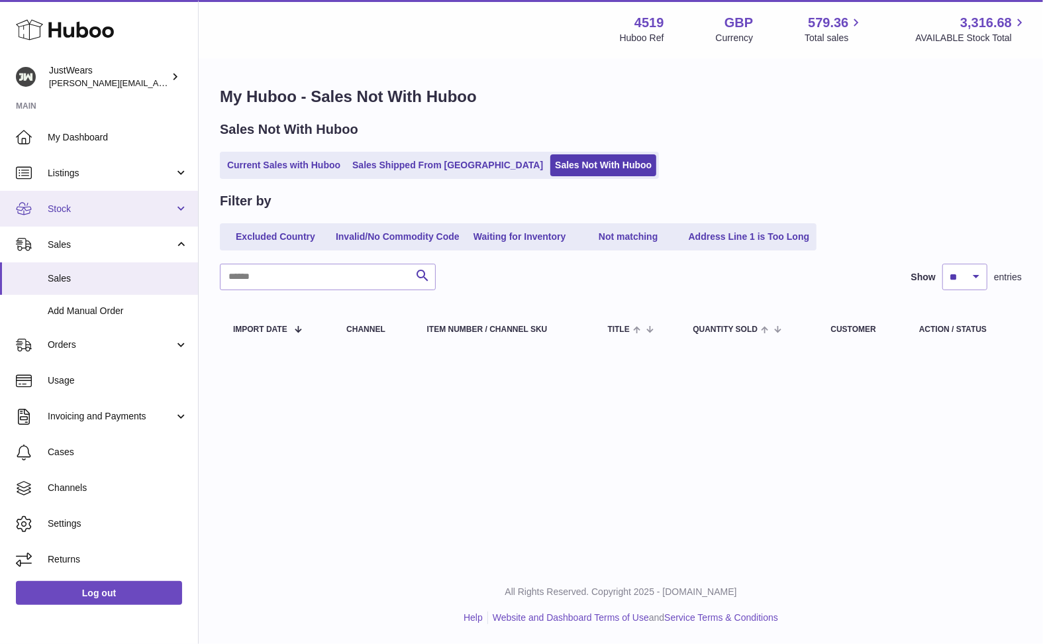
click at [144, 209] on span "Stock" at bounding box center [111, 209] width 126 height 13
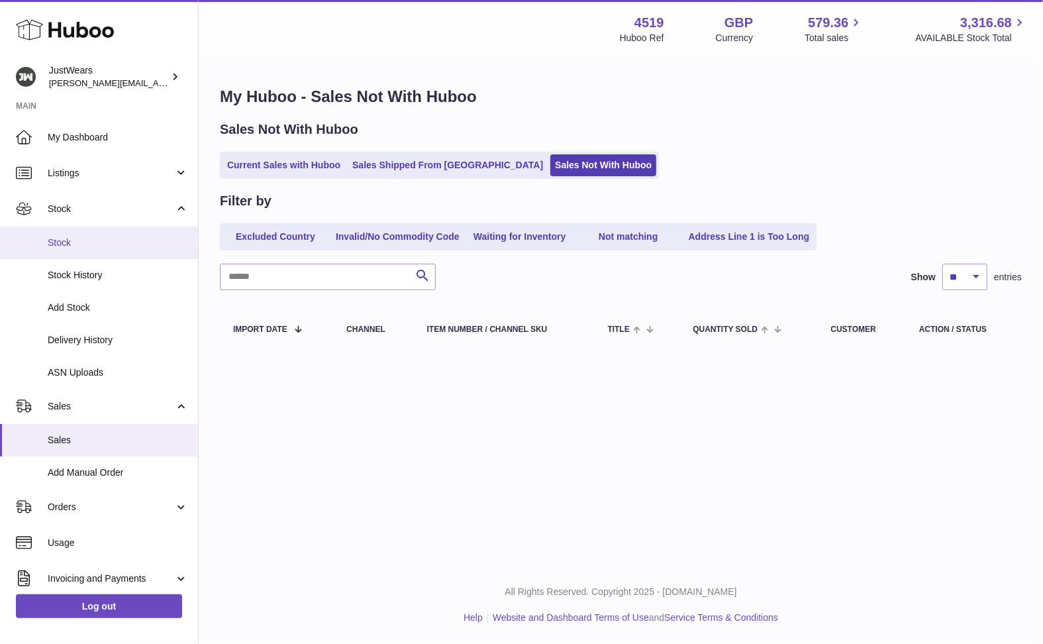
click at [134, 236] on span "Stock" at bounding box center [118, 242] width 140 height 13
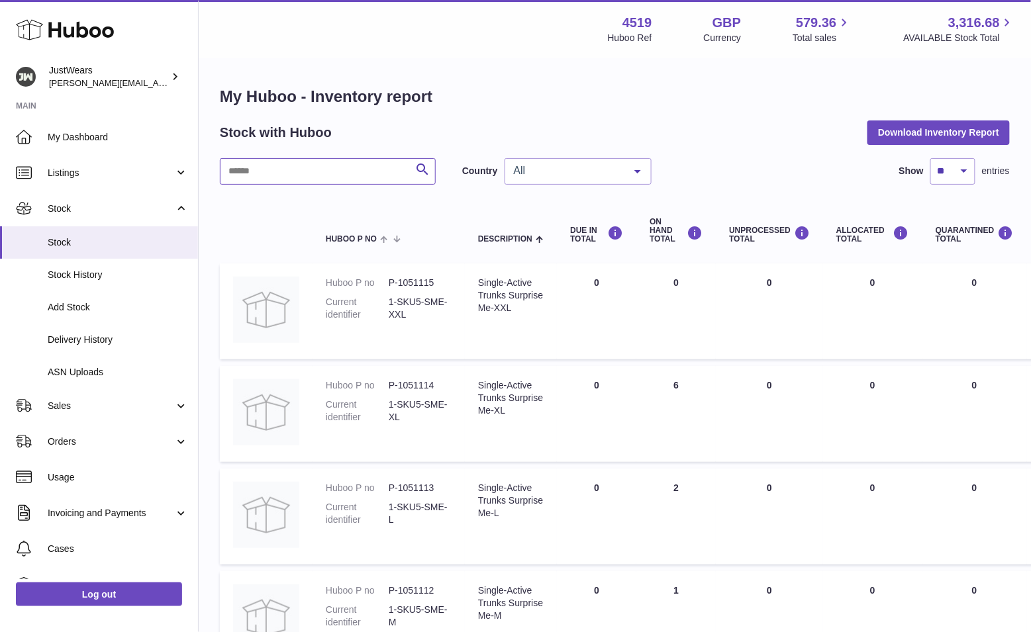
click at [345, 165] on input "text" at bounding box center [328, 171] width 216 height 26
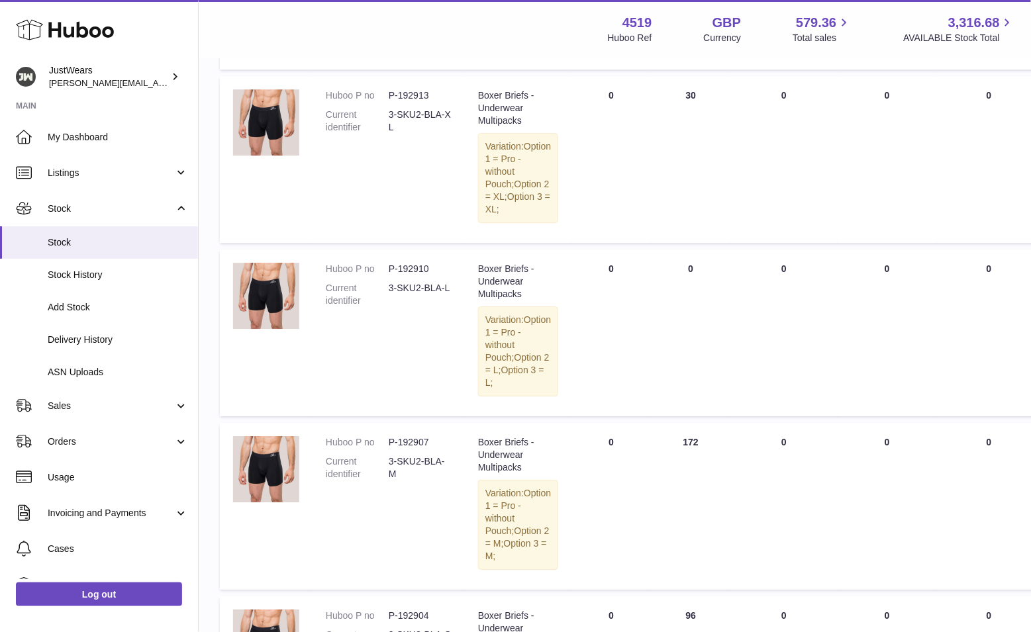
scroll to position [921, 0]
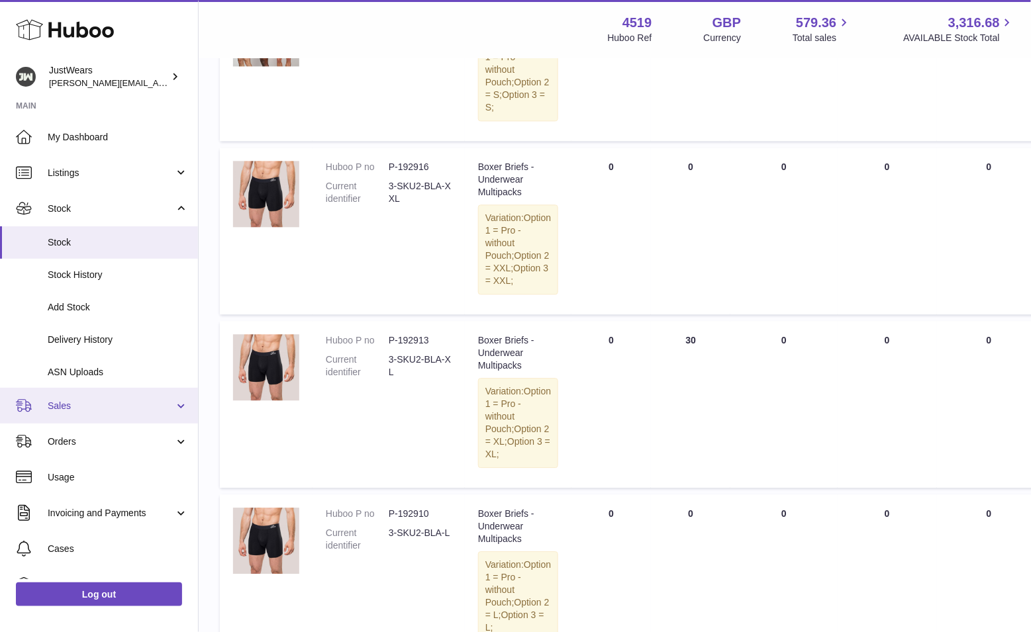
type input "**********"
click at [109, 402] on span "Sales" at bounding box center [111, 406] width 126 height 13
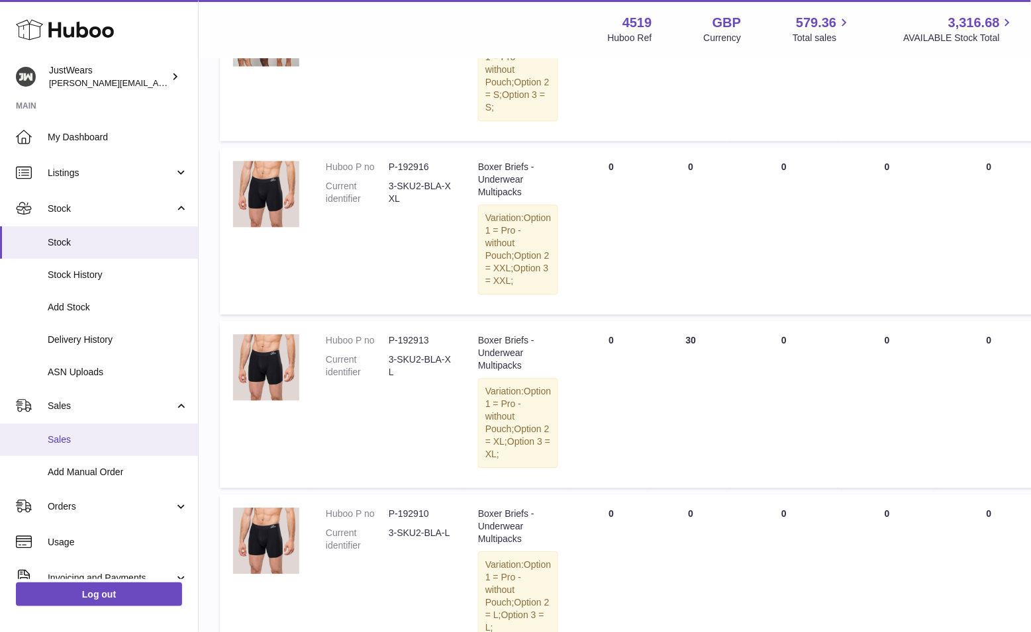
click at [129, 435] on span "Sales" at bounding box center [118, 440] width 140 height 13
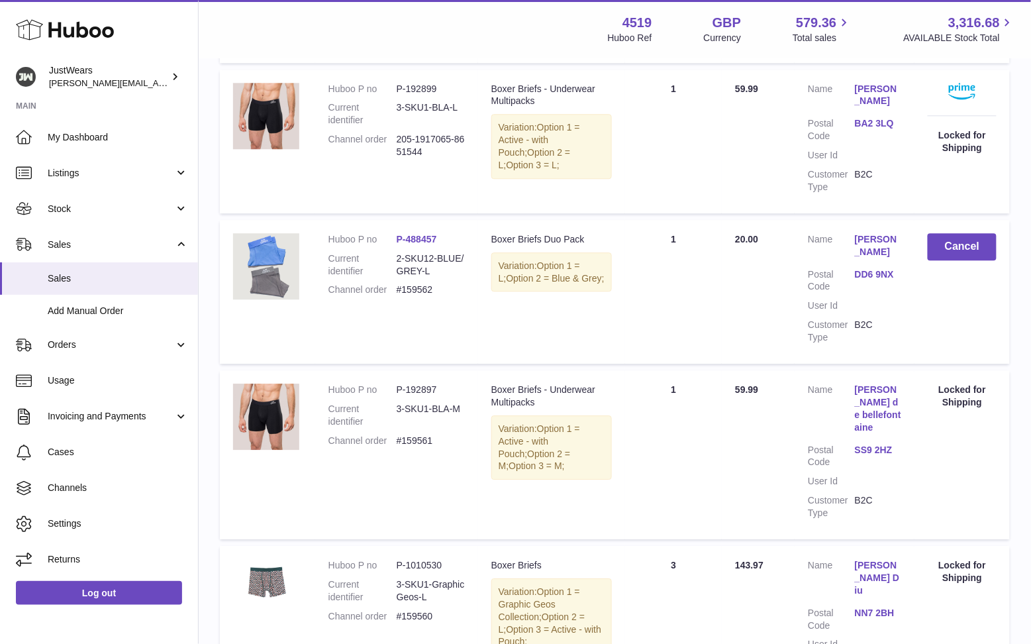
scroll to position [1338, 0]
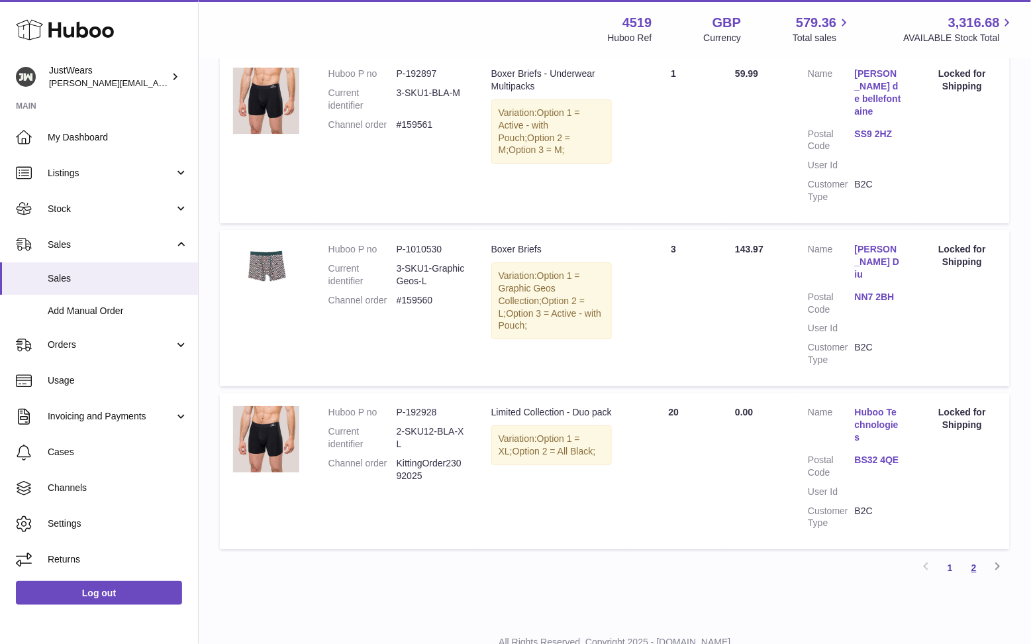
click at [981, 556] on link "2" at bounding box center [974, 568] width 24 height 24
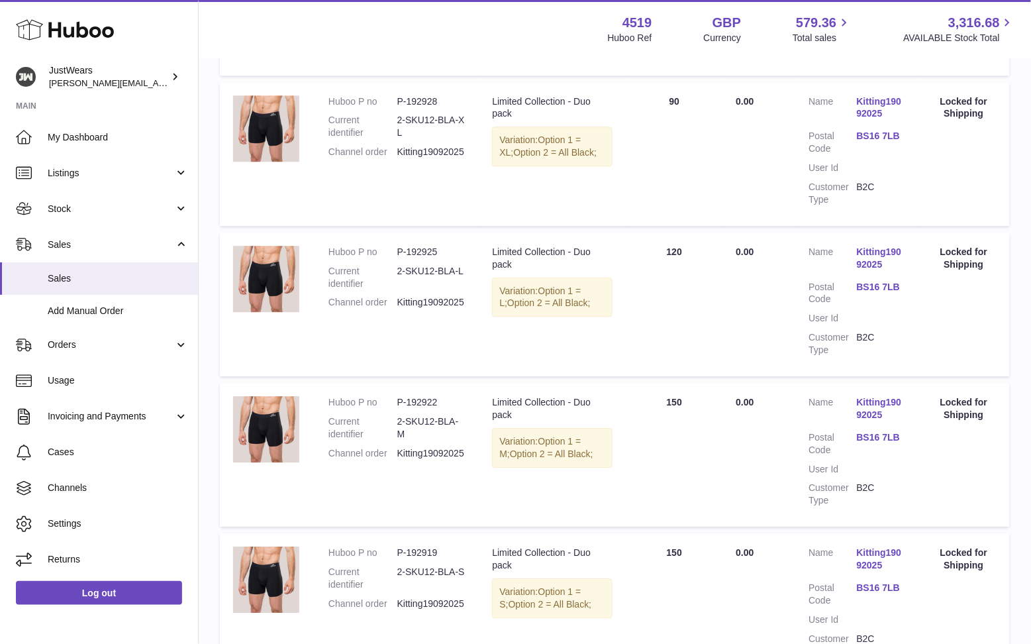
scroll to position [1326, 0]
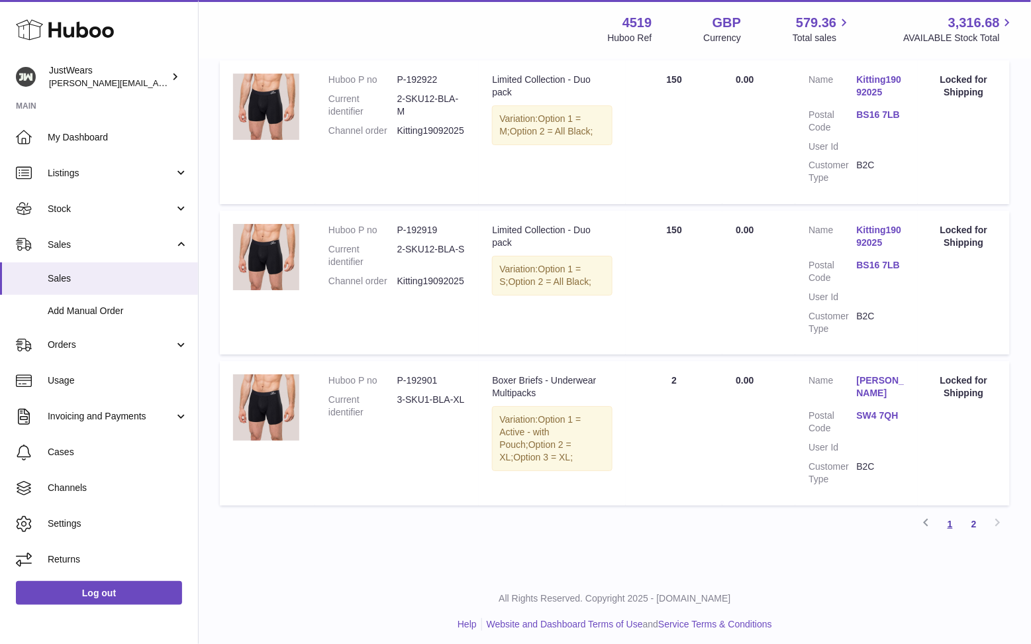
click at [958, 526] on link "1" at bounding box center [950, 524] width 24 height 24
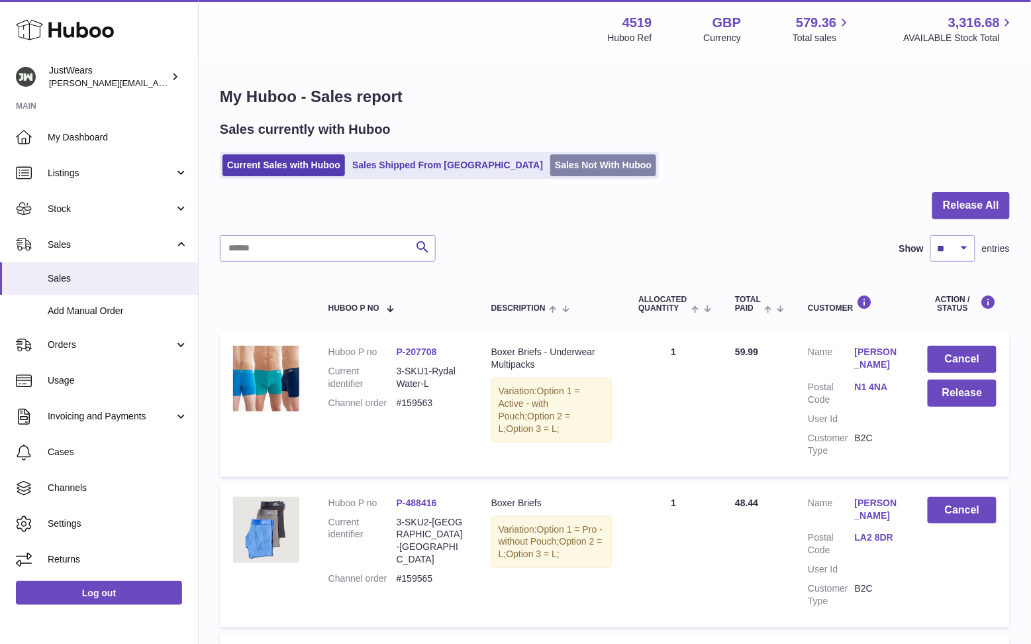
click at [550, 167] on link "Sales Not With Huboo" at bounding box center [603, 165] width 106 height 22
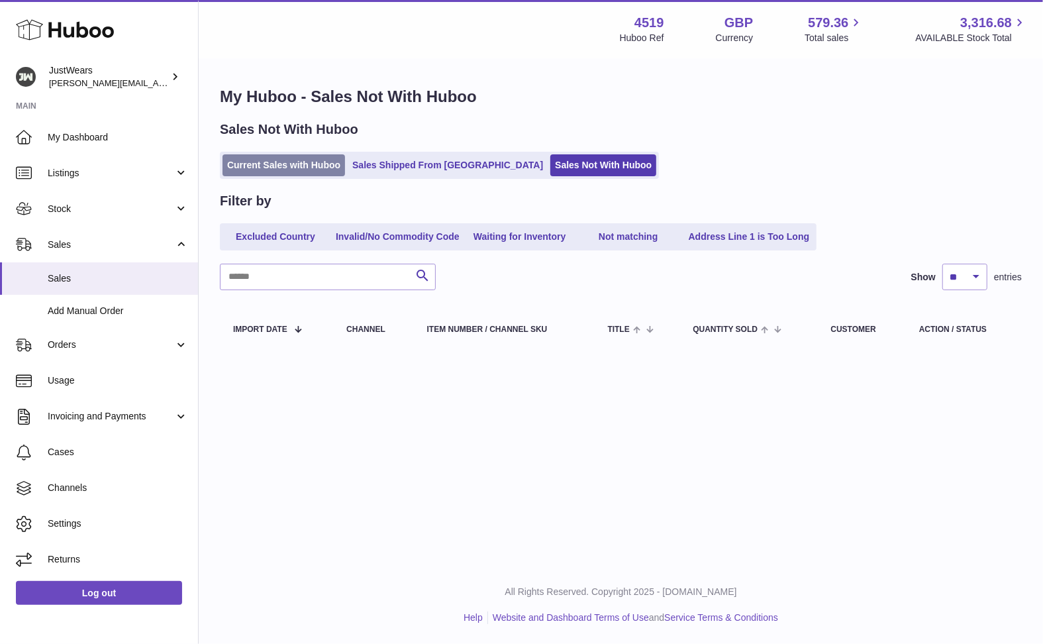
click at [299, 167] on link "Current Sales with Huboo" at bounding box center [284, 165] width 123 height 22
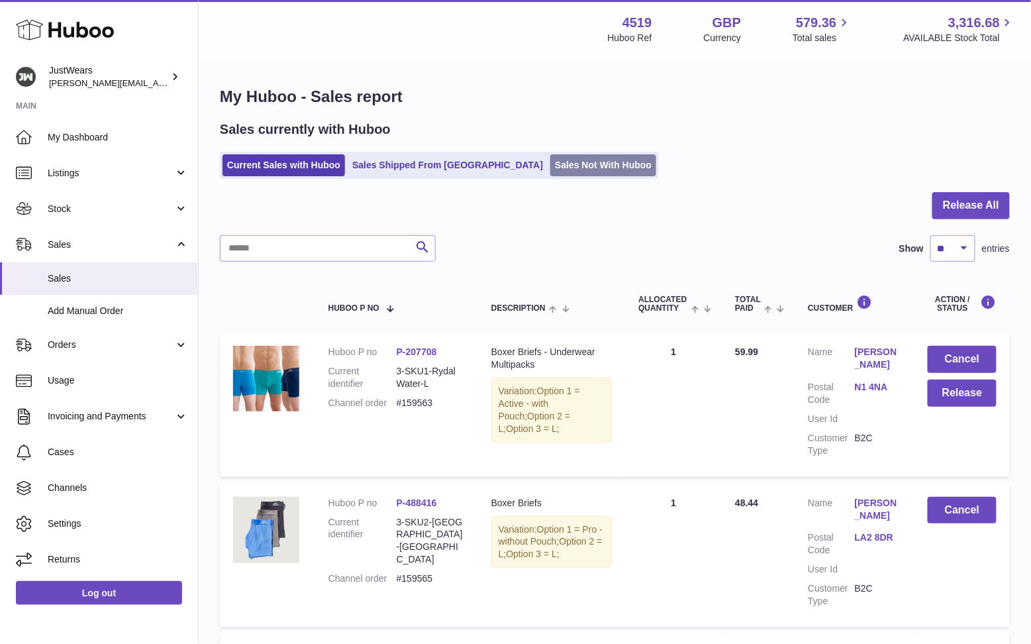
click at [550, 167] on link "Sales Not With Huboo" at bounding box center [603, 165] width 106 height 22
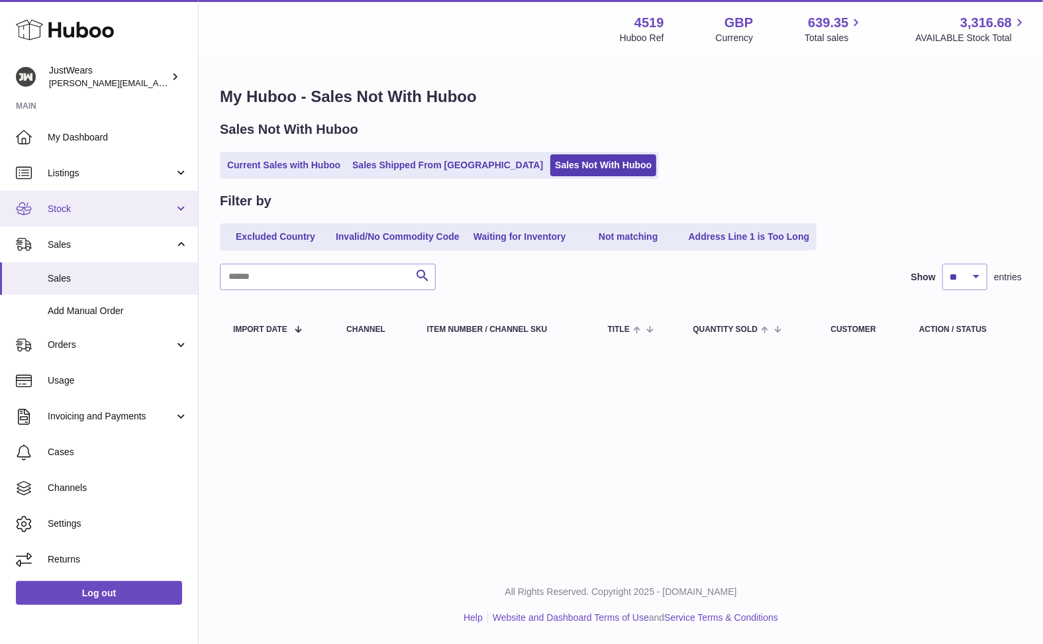
click at [81, 210] on span "Stock" at bounding box center [111, 209] width 126 height 13
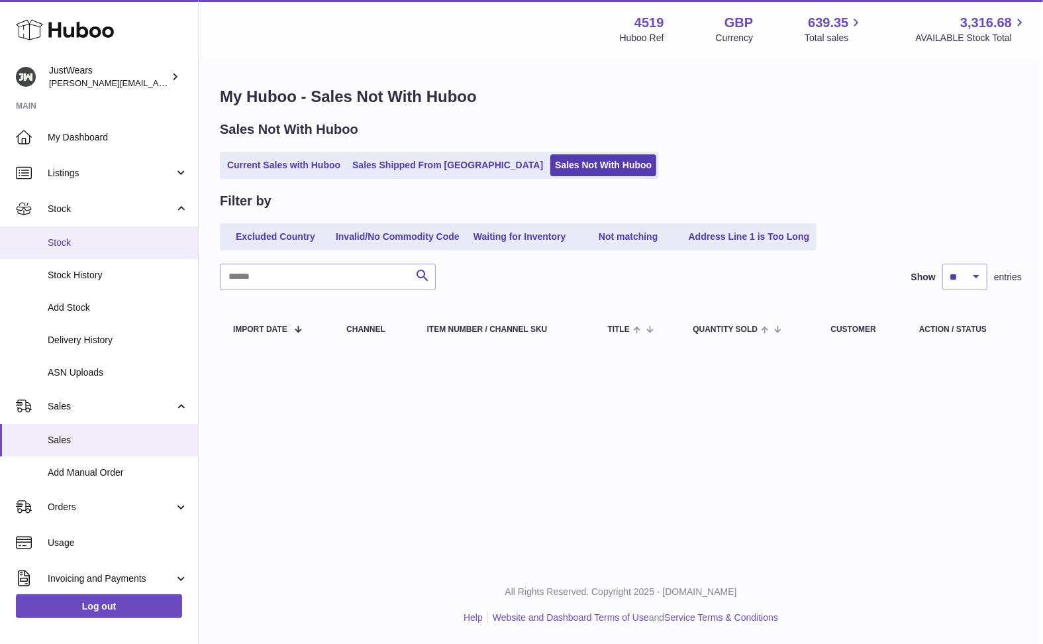
click at [80, 236] on span "Stock" at bounding box center [118, 242] width 140 height 13
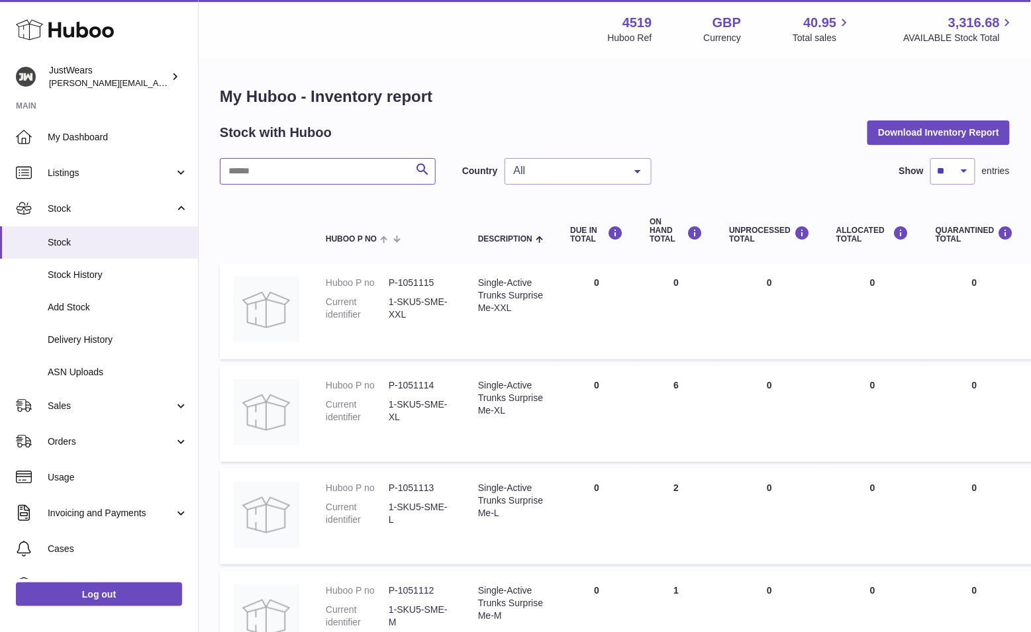
click at [317, 166] on input "text" at bounding box center [328, 171] width 216 height 26
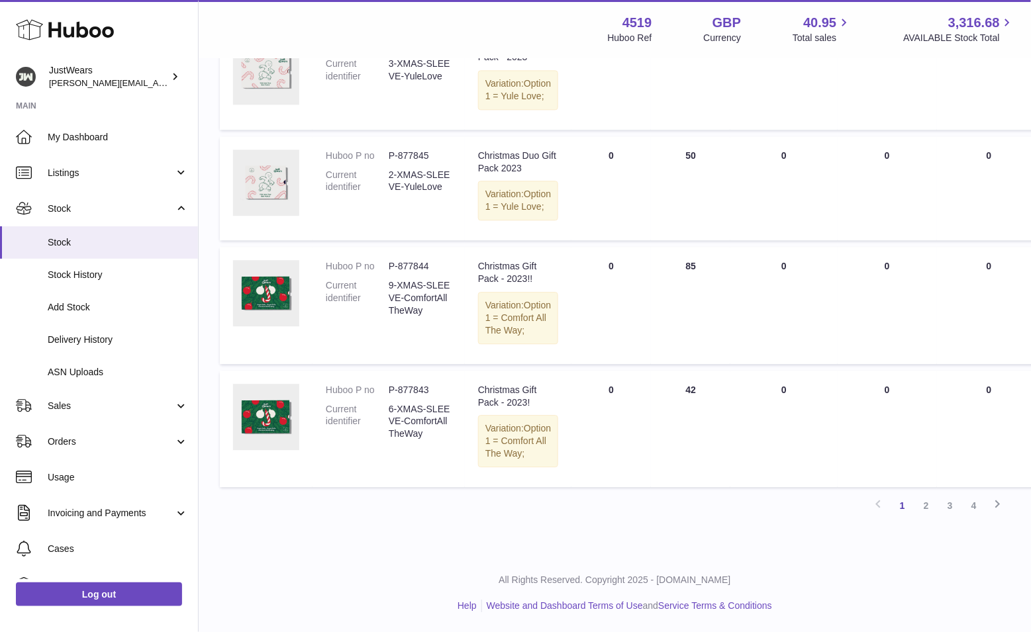
scroll to position [1077, 0]
type input "******"
click at [930, 511] on link "2" at bounding box center [927, 506] width 24 height 24
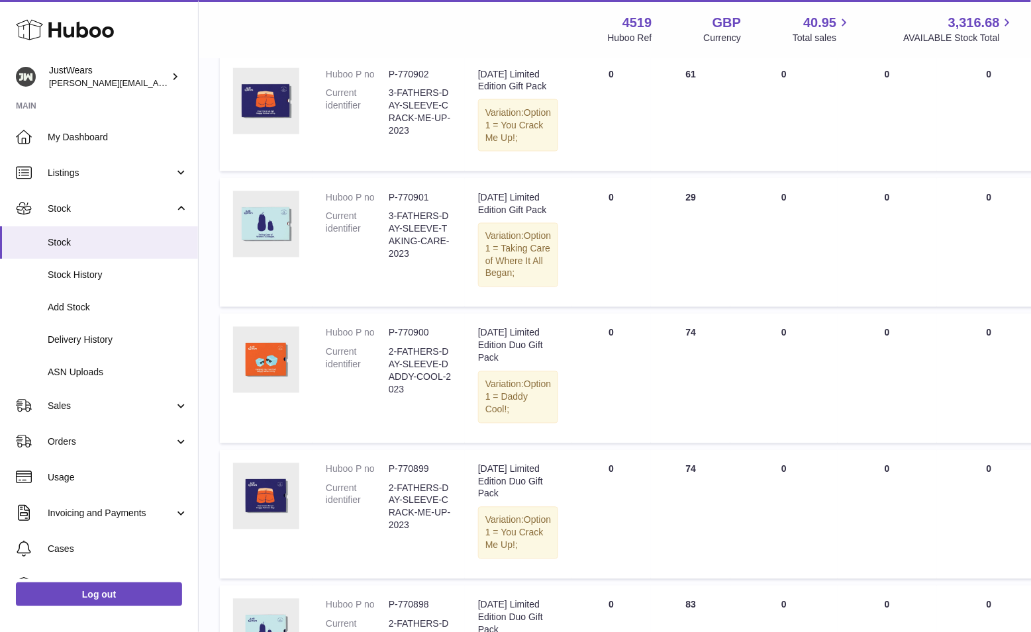
scroll to position [1166, 0]
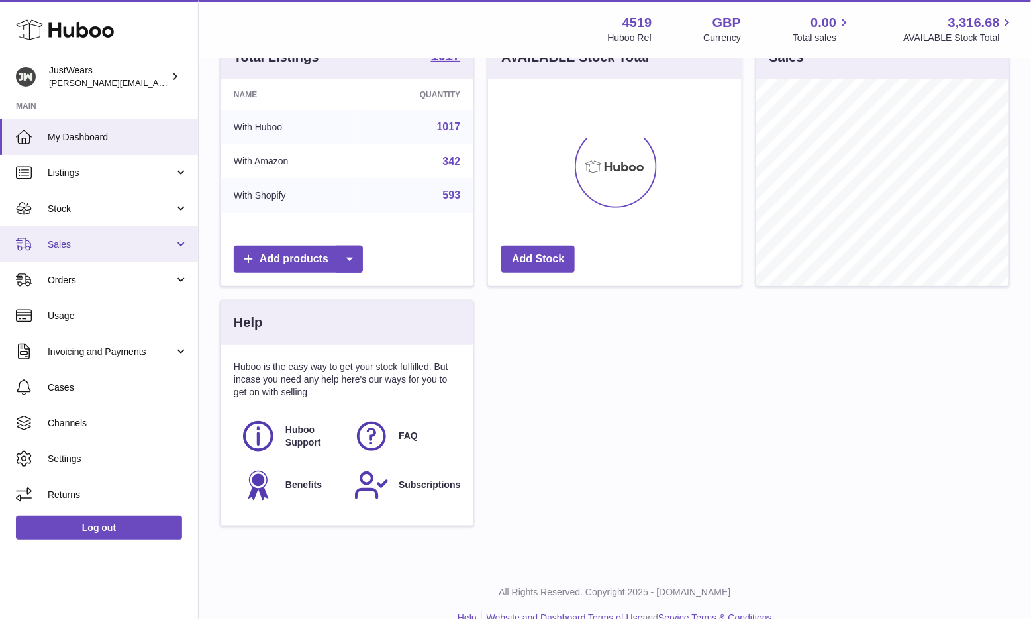
click at [144, 250] on link "Sales" at bounding box center [99, 244] width 198 height 36
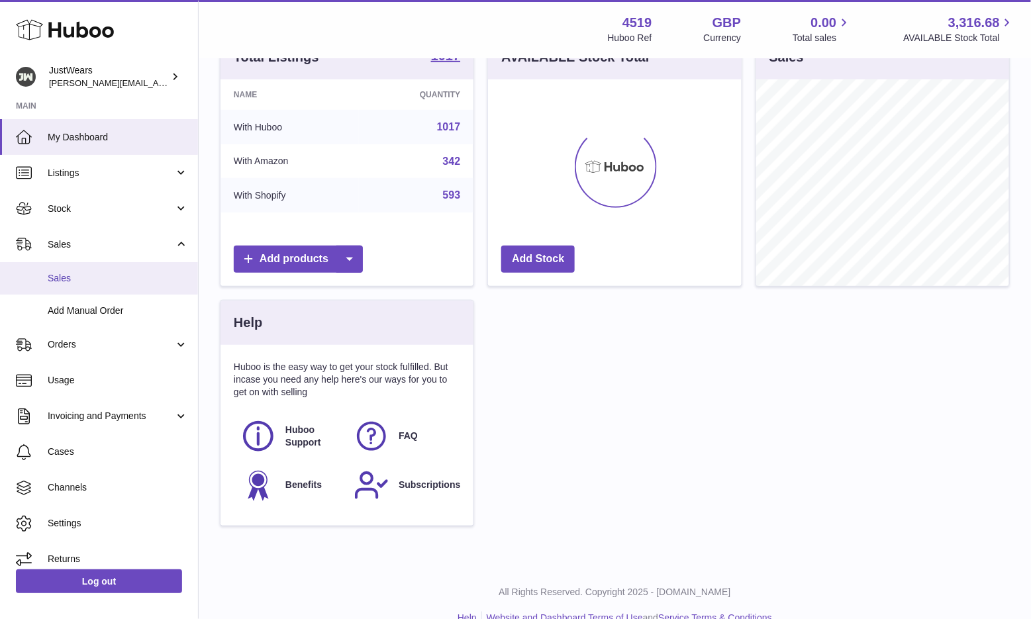
click at [158, 274] on span "Sales" at bounding box center [118, 278] width 140 height 13
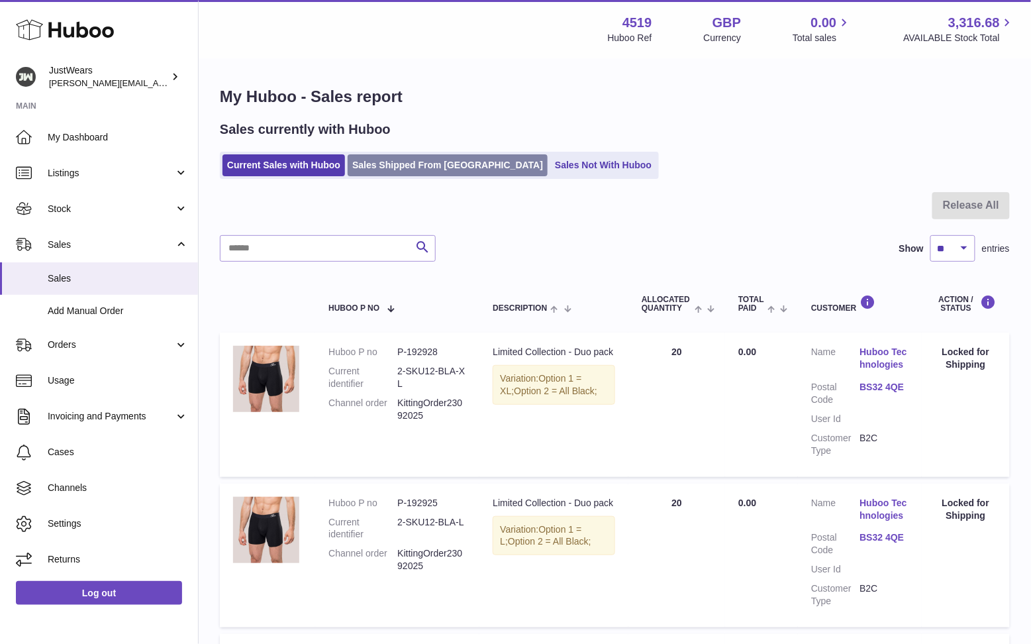
click at [434, 157] on link "Sales Shipped From [GEOGRAPHIC_DATA]" at bounding box center [448, 165] width 200 height 22
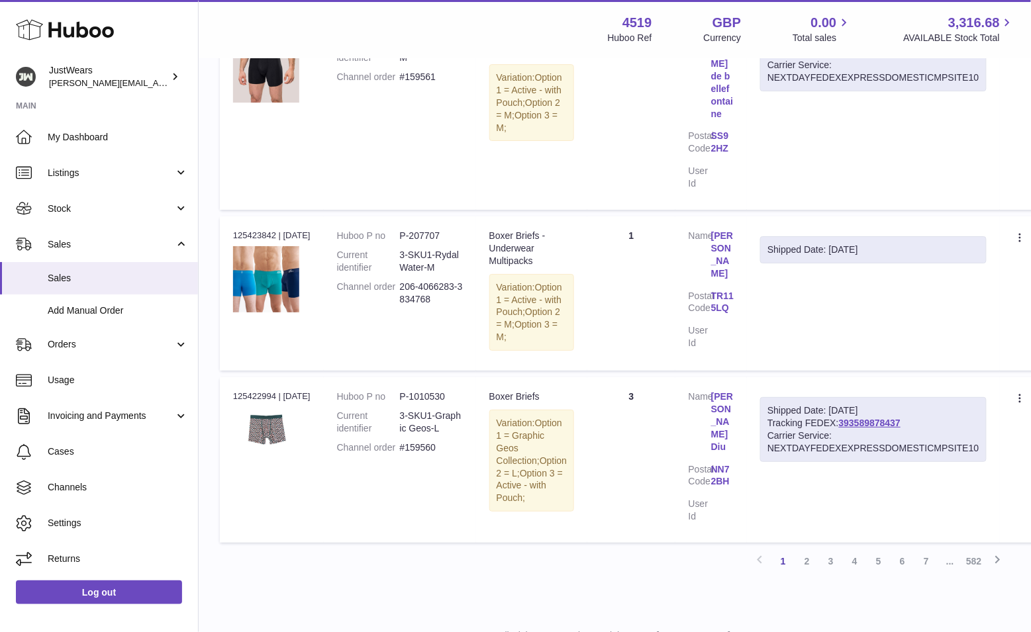
scroll to position [1521, 0]
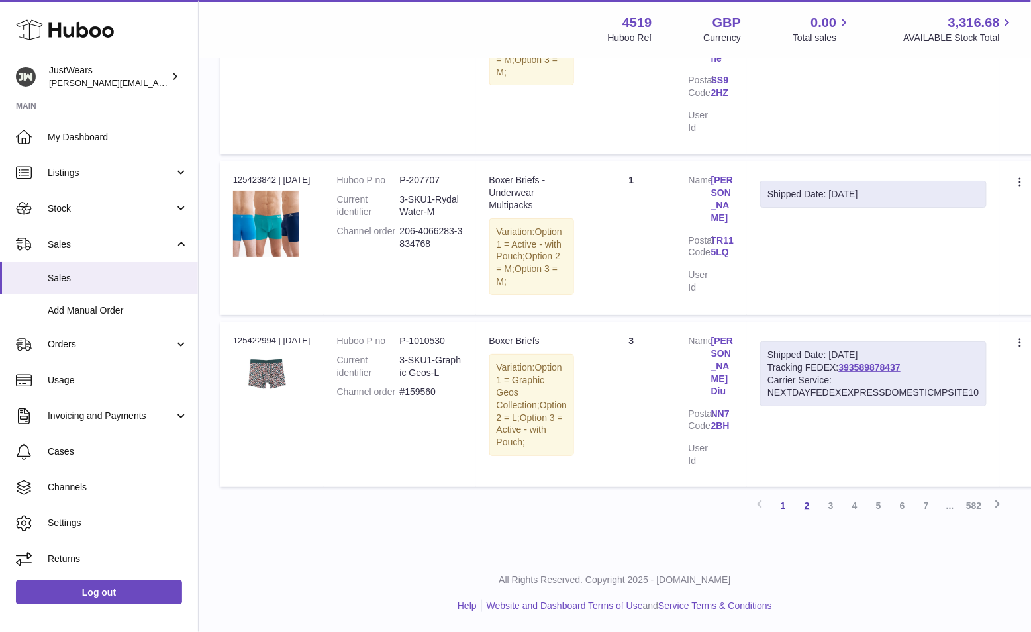
click at [805, 509] on link "2" at bounding box center [807, 506] width 24 height 24
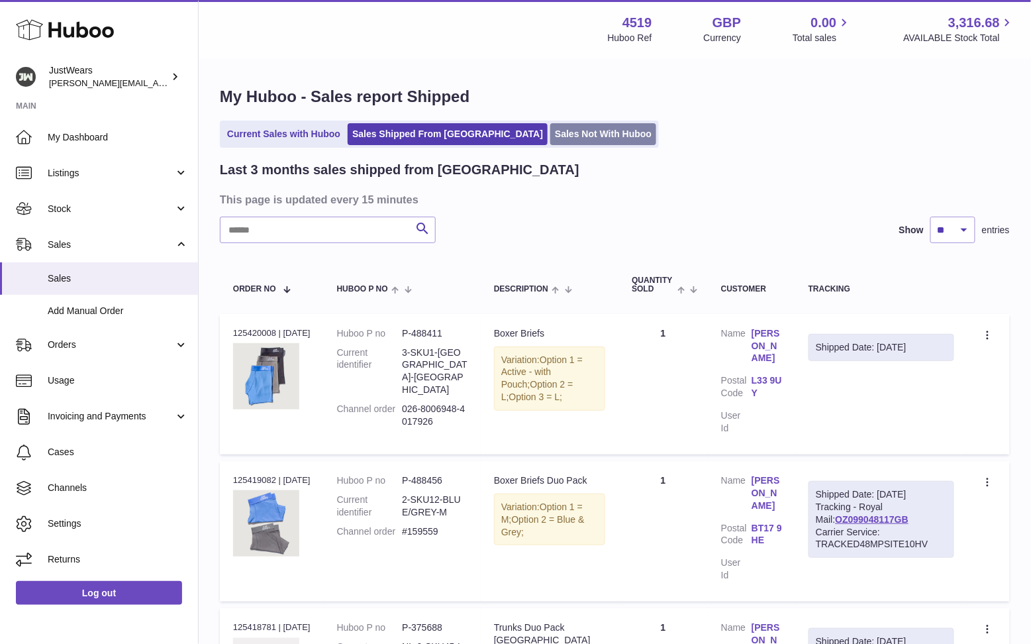
click at [550, 135] on link "Sales Not With Huboo" at bounding box center [603, 134] width 106 height 22
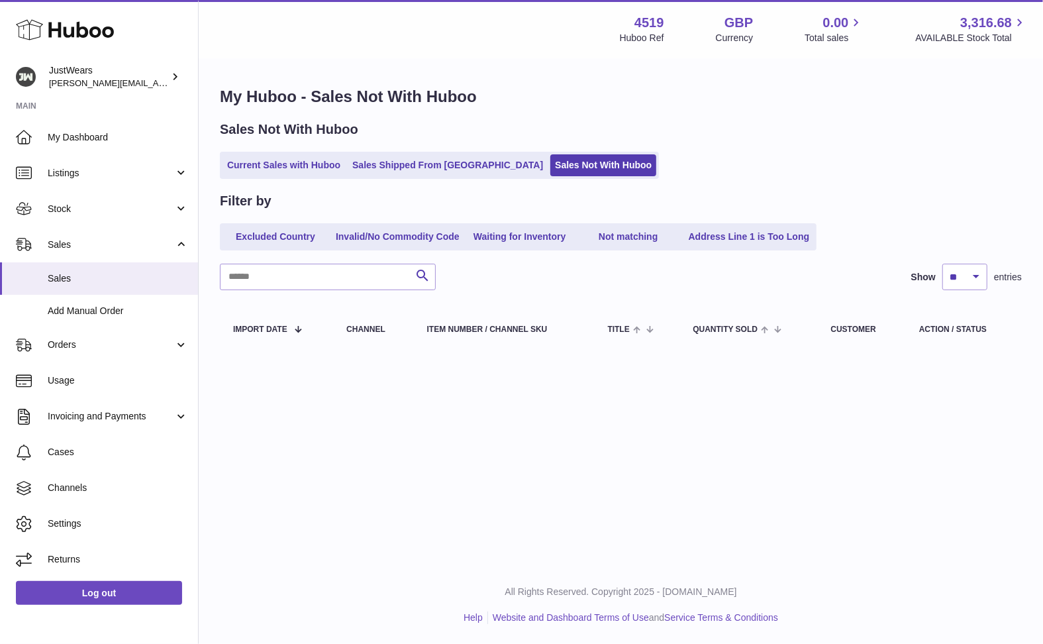
click at [289, 177] on div "My Huboo - Sales Not With Huboo Sales Not With Huboo Current Sales with Huboo S…" at bounding box center [621, 220] width 844 height 321
click at [291, 165] on link "Current Sales with Huboo" at bounding box center [284, 165] width 123 height 22
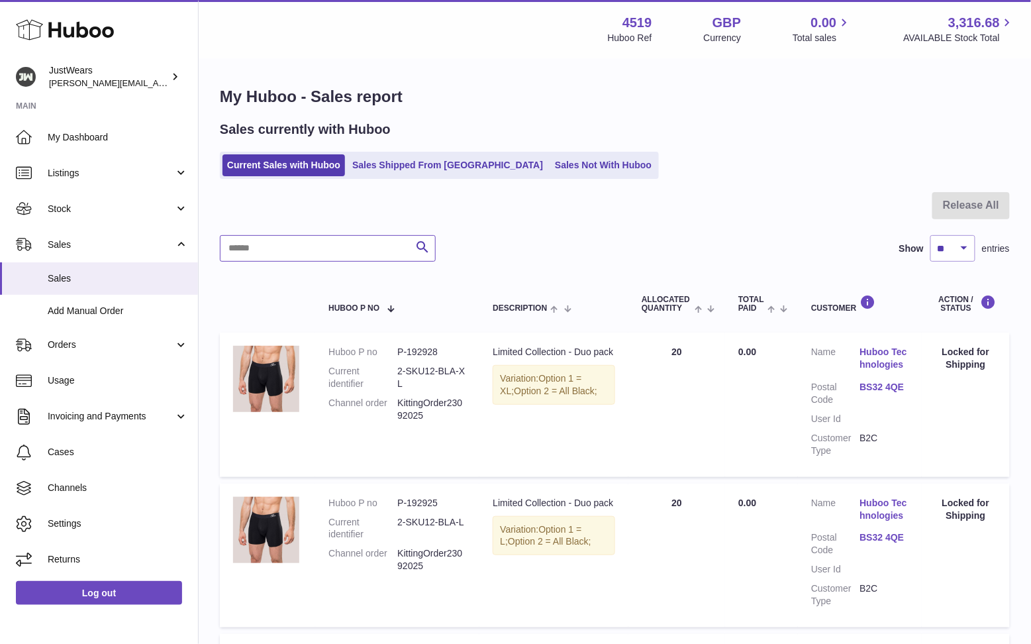
click at [362, 243] on input "text" at bounding box center [328, 248] width 216 height 26
paste input "**********"
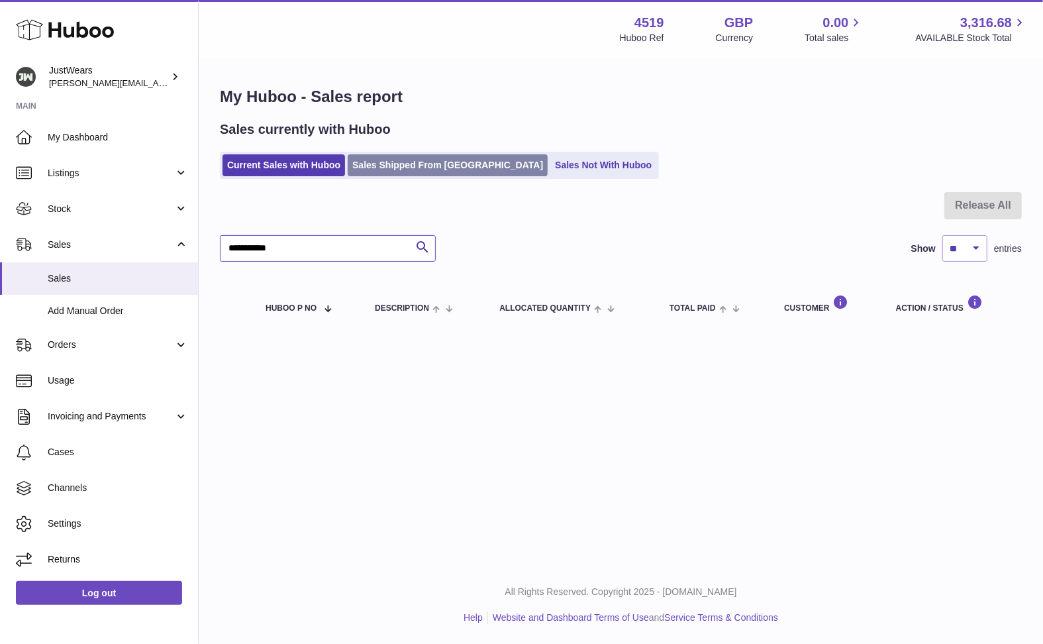
type input "**********"
click at [395, 167] on link "Sales Shipped From [GEOGRAPHIC_DATA]" at bounding box center [448, 165] width 200 height 22
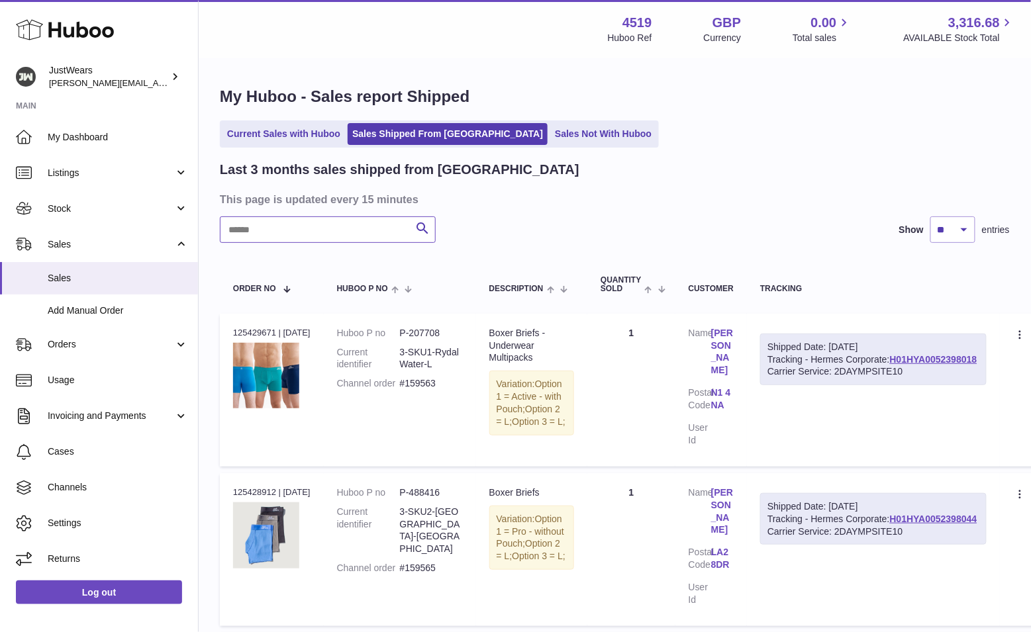
click at [350, 238] on input "text" at bounding box center [328, 230] width 216 height 26
paste input "**********"
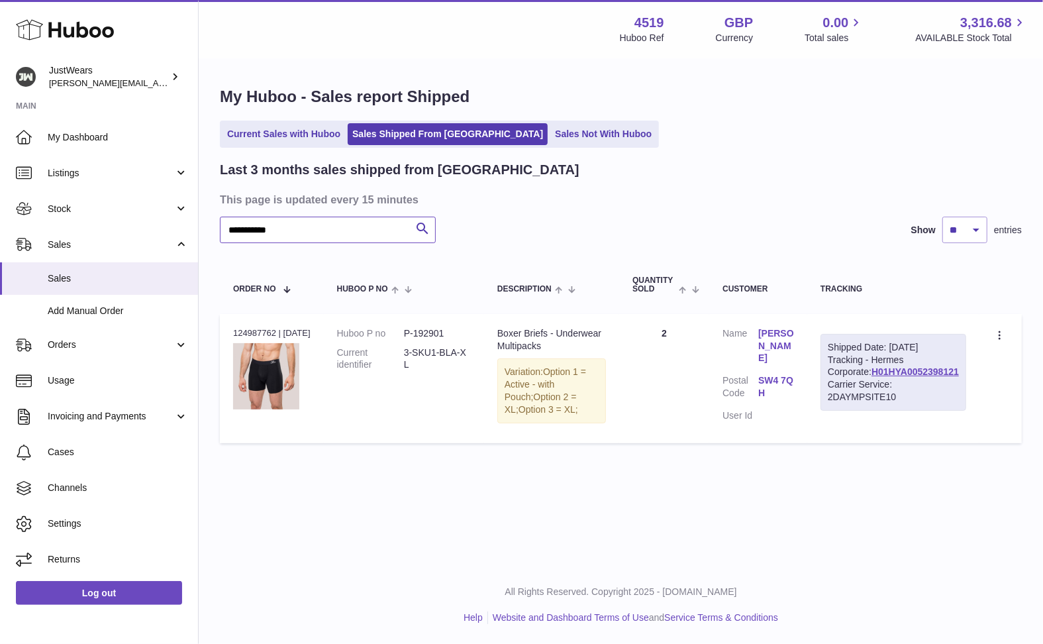
type input "**********"
drag, startPoint x: 863, startPoint y: 394, endPoint x: 965, endPoint y: 395, distance: 102.0
click at [965, 395] on td "Shipped Date: 25th Sep 2025 Tracking - Hermes Corporate: H01HYA0052398121 Carri…" at bounding box center [893, 378] width 172 height 129
copy div "H01HYA0052398121"
click at [304, 138] on link "Current Sales with Huboo" at bounding box center [284, 134] width 123 height 22
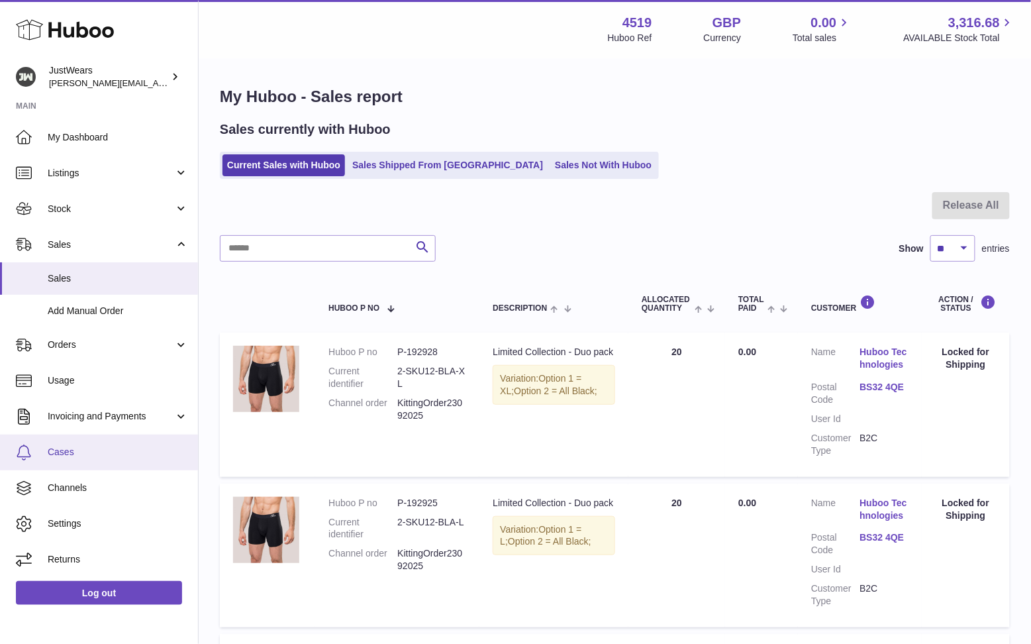
click at [92, 458] on link "Cases" at bounding box center [99, 452] width 198 height 36
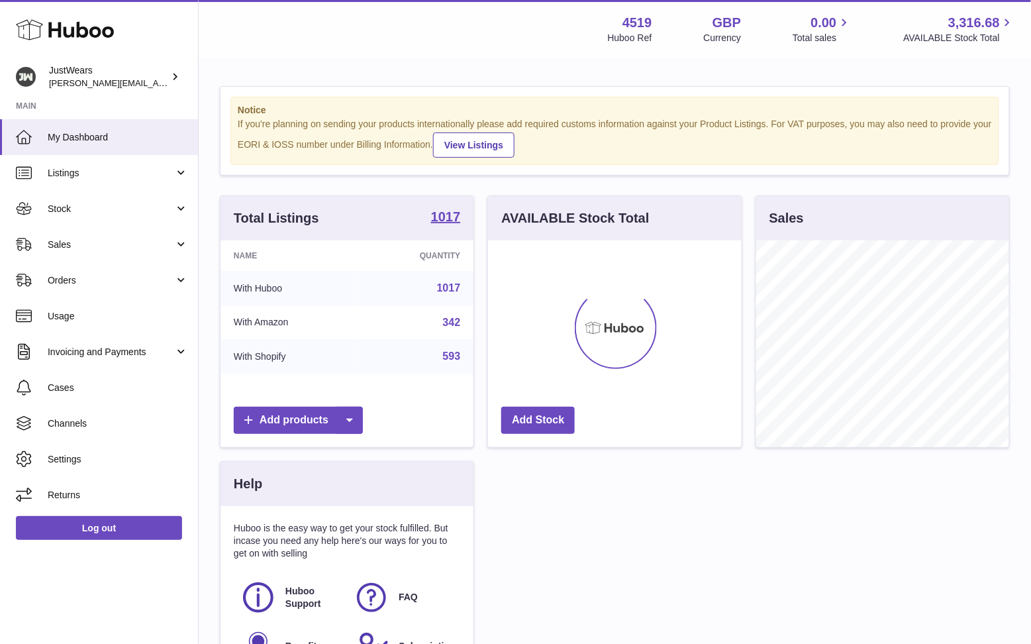
scroll to position [206, 253]
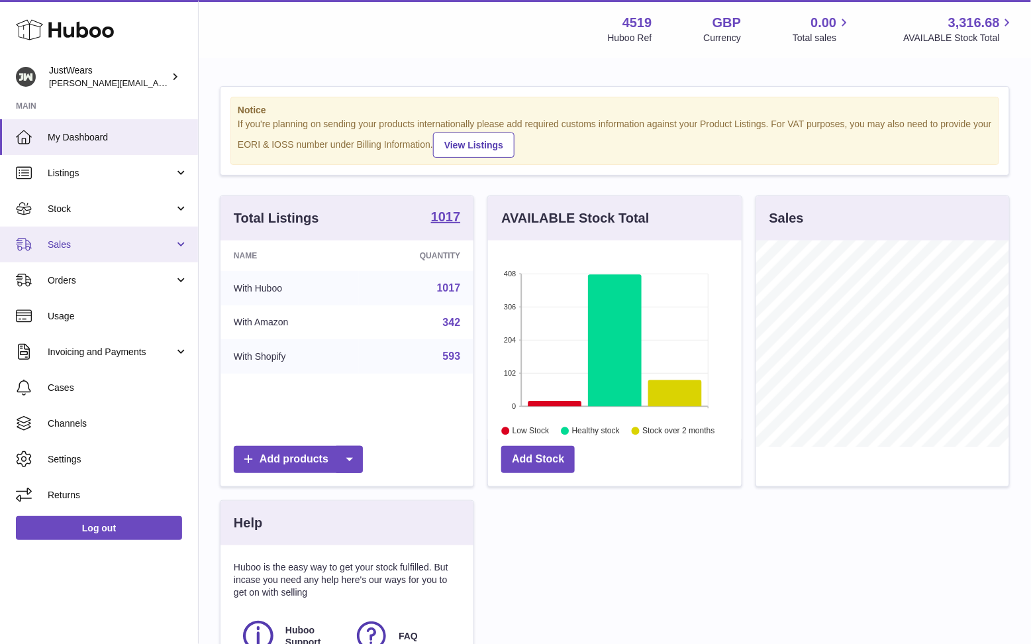
click at [81, 250] on link "Sales" at bounding box center [99, 244] width 198 height 36
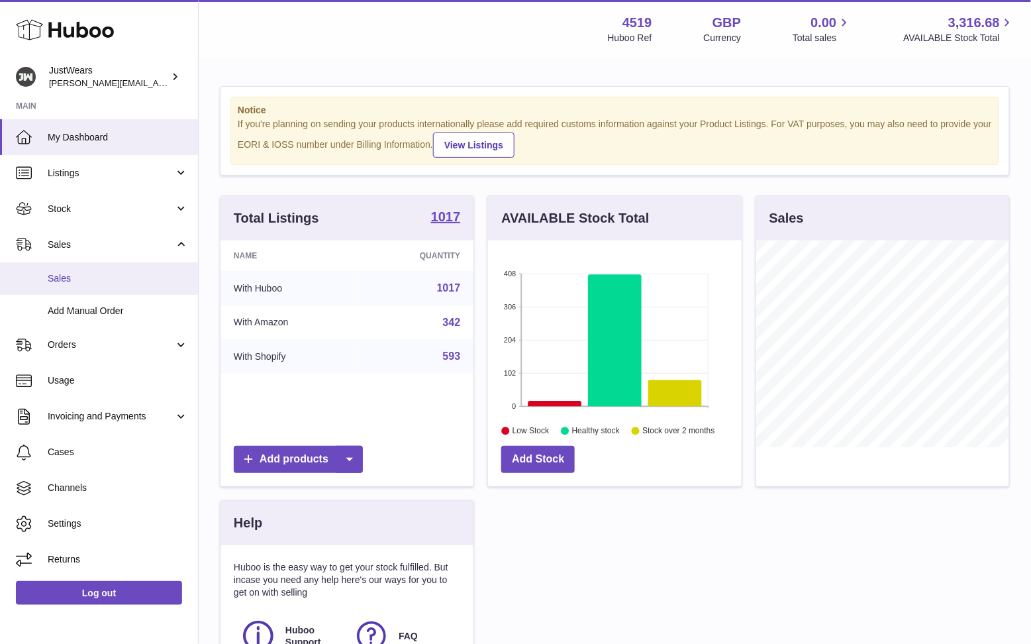
click at [81, 272] on span "Sales" at bounding box center [118, 278] width 140 height 13
